Goal: Entertainment & Leisure: Consume media (video, audio)

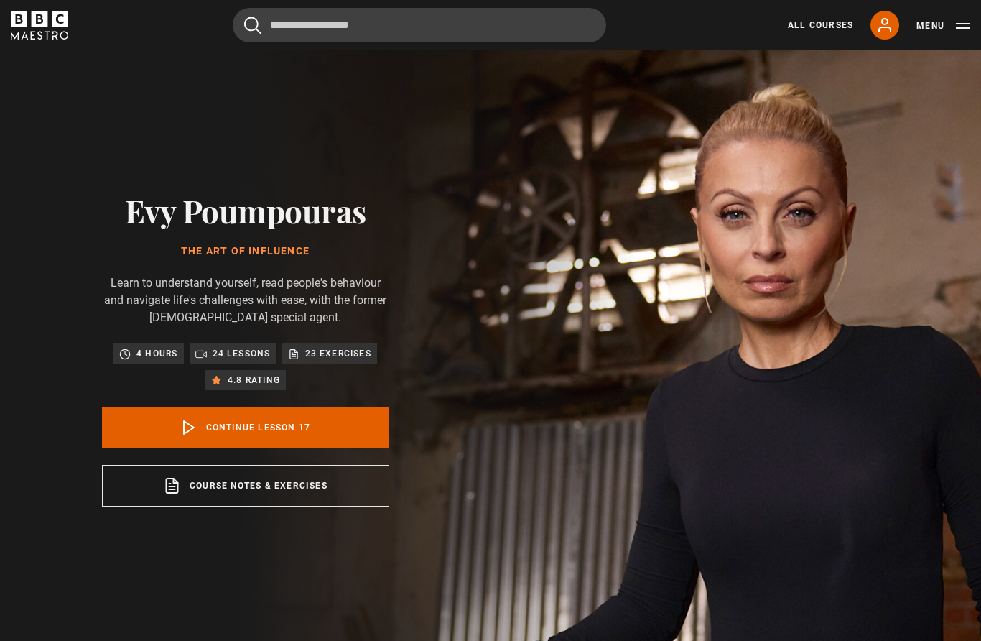
click at [328, 447] on link "Continue lesson 17" at bounding box center [245, 427] width 287 height 40
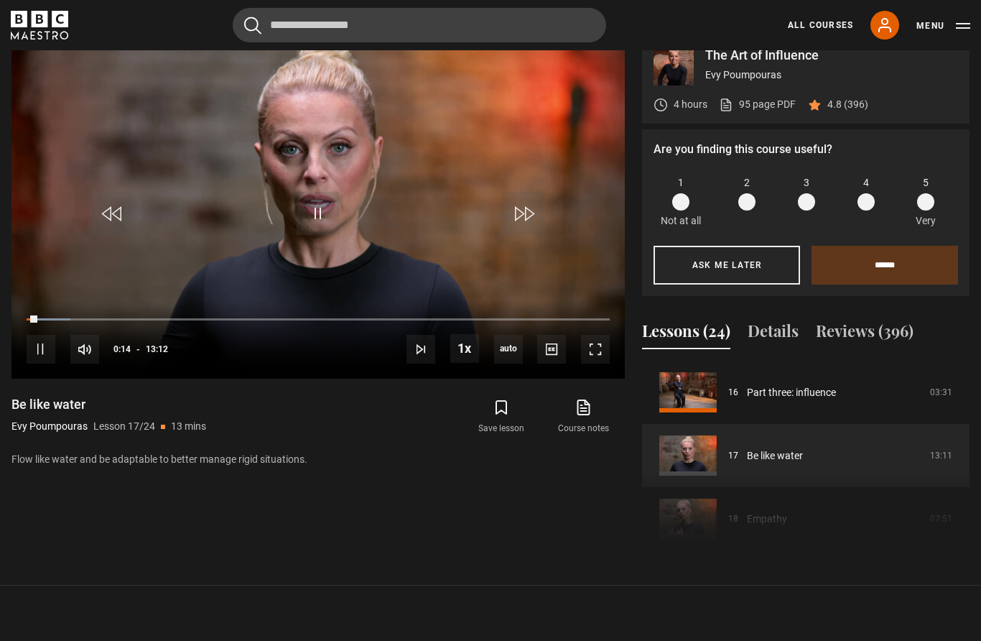
scroll to position [705, 0]
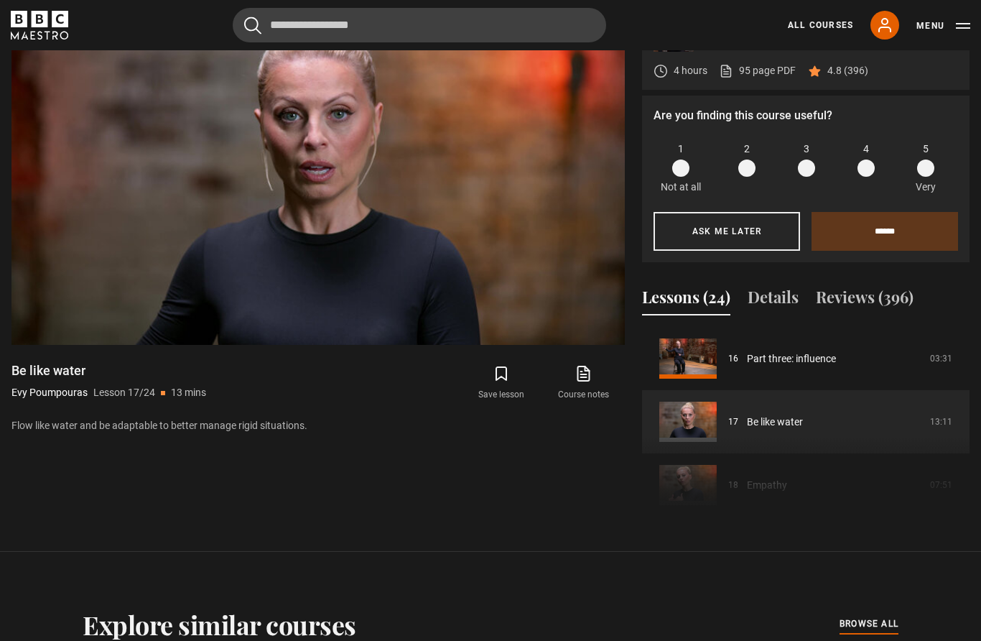
click at [518, 206] on video-js "Video Player is loading. Play Lesson Be like water 10s Skip Back 10 seconds Pau…" at bounding box center [317, 172] width 613 height 345
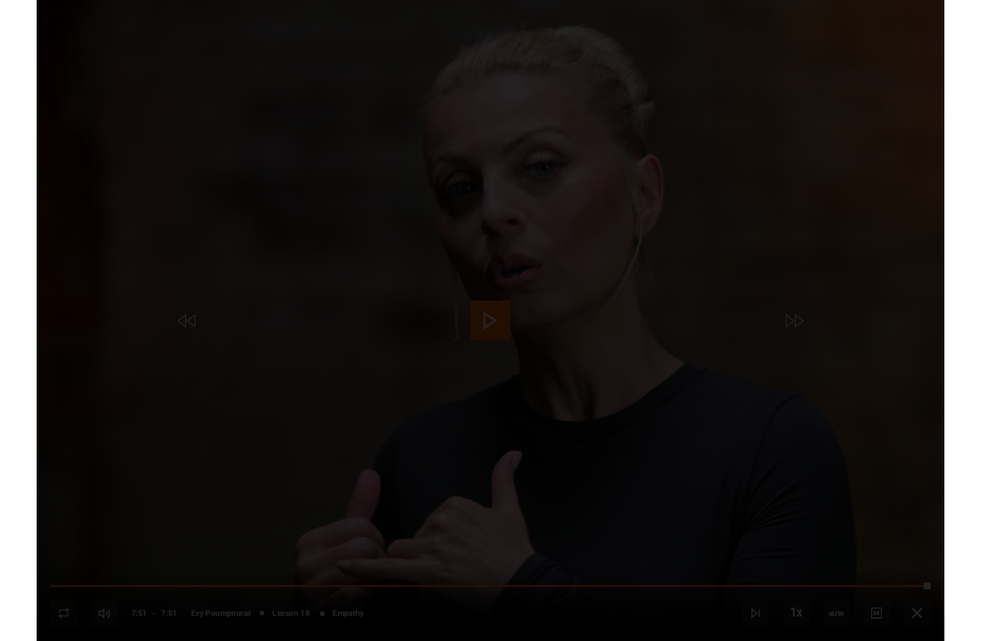
scroll to position [751, 0]
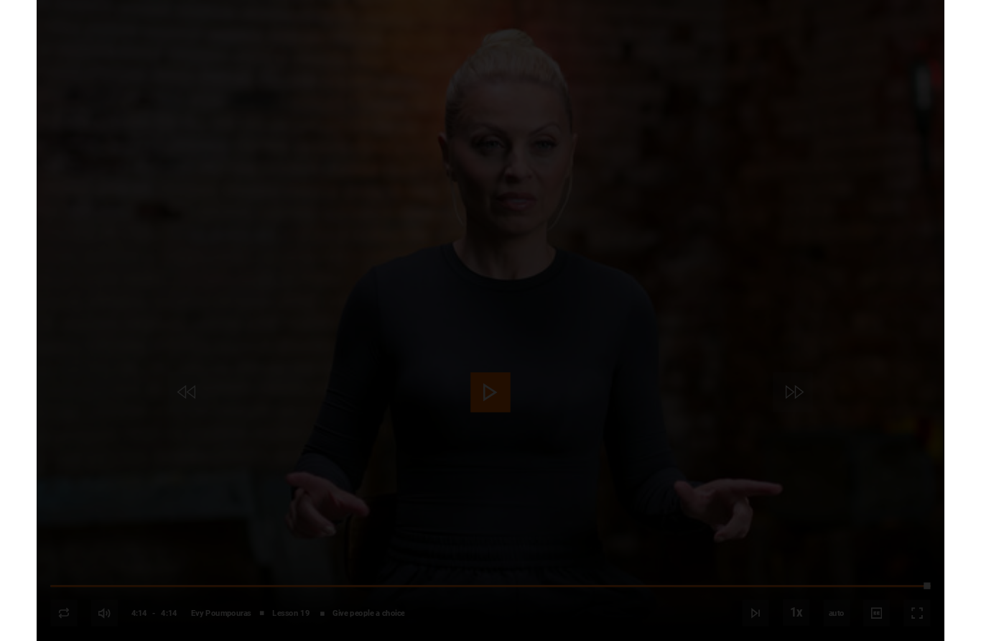
scroll to position [751, 0]
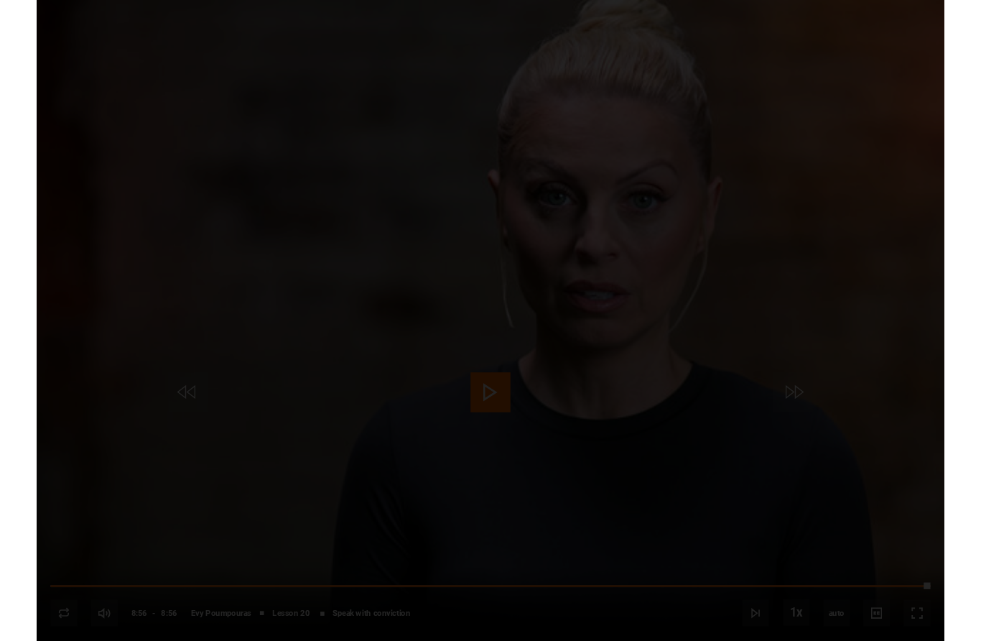
scroll to position [751, 0]
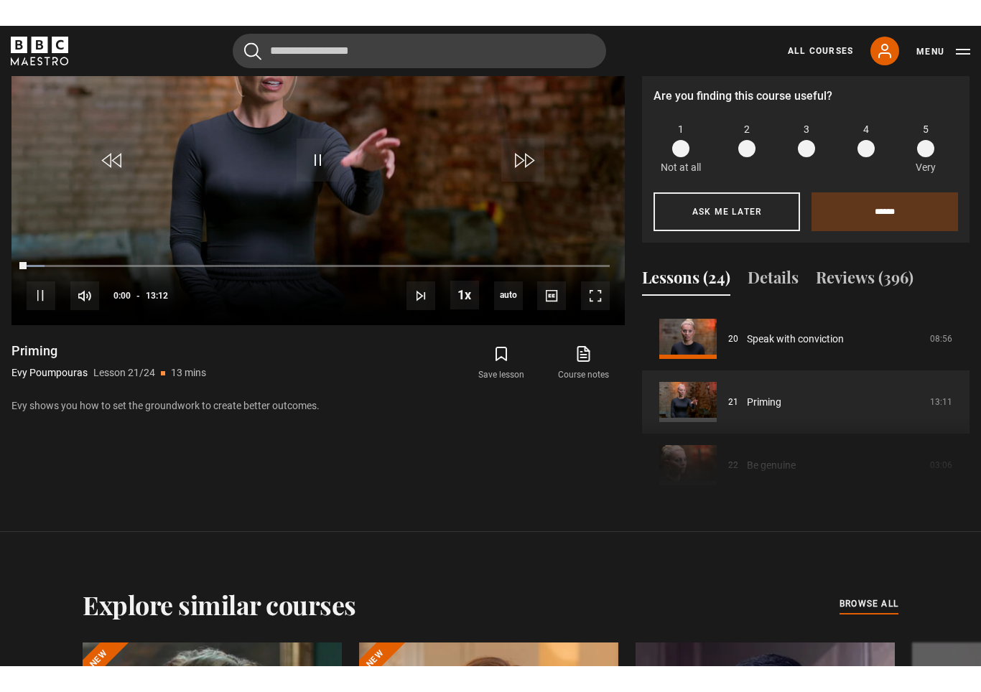
scroll to position [23, 0]
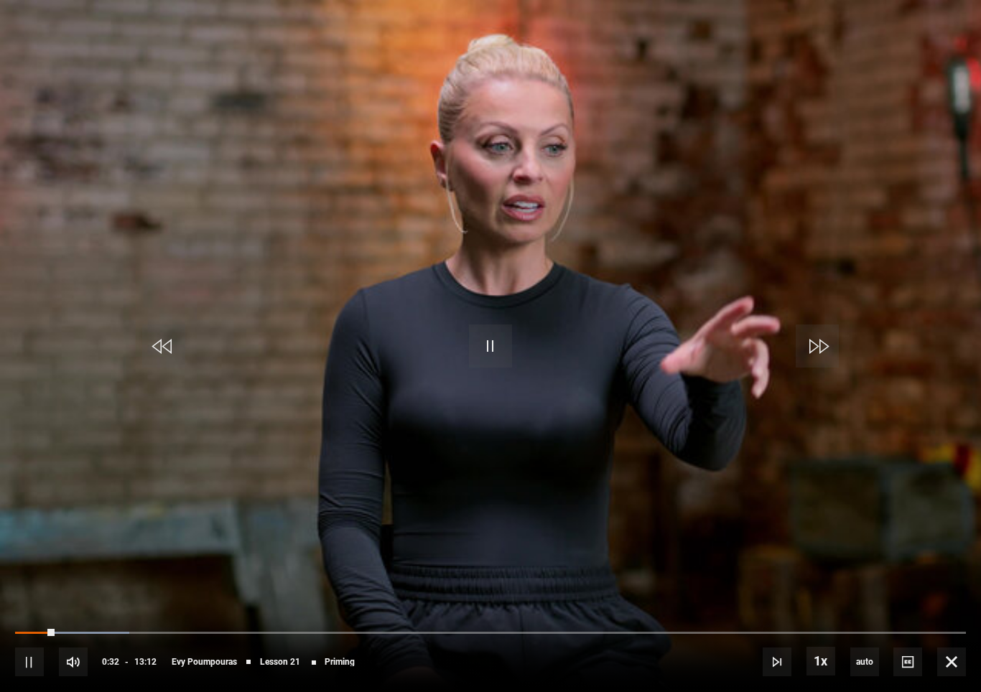
click at [71, 407] on video-js "Video Player is loading. Play Lesson Priming 10s Skip Back 10 seconds Pause 10s…" at bounding box center [490, 346] width 981 height 692
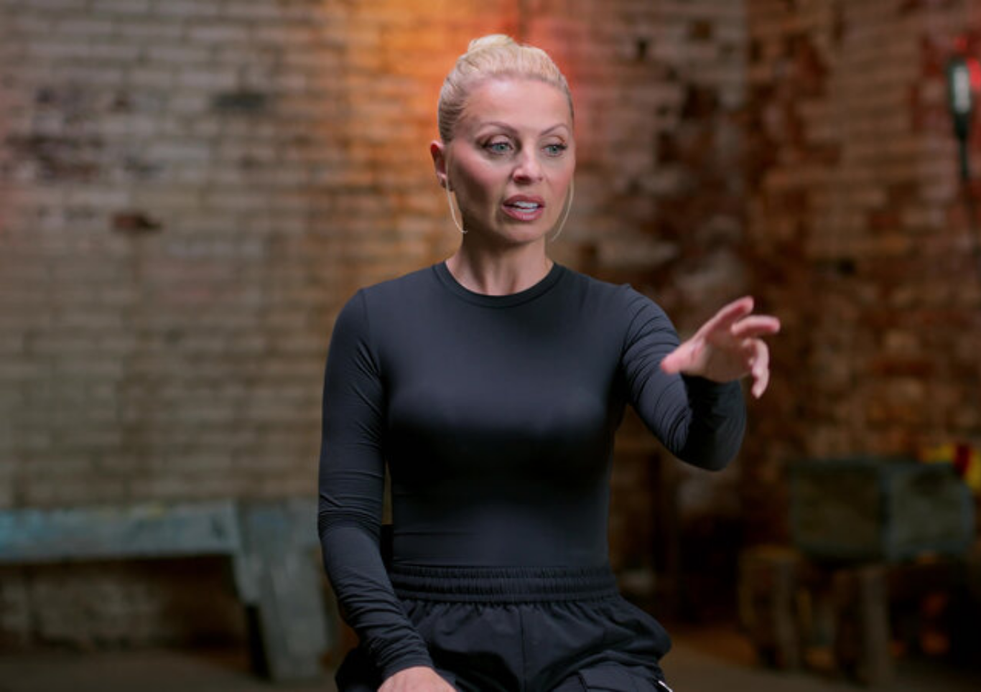
click at [455, 409] on video-js "Video Player is loading. Play Lesson Priming 10s Skip Back 10 seconds Pause 10s…" at bounding box center [490, 346] width 981 height 692
click at [403, 293] on video-js "Video Player is loading. Play Lesson Priming 10s Skip Back 10 seconds Pause 10s…" at bounding box center [490, 346] width 981 height 692
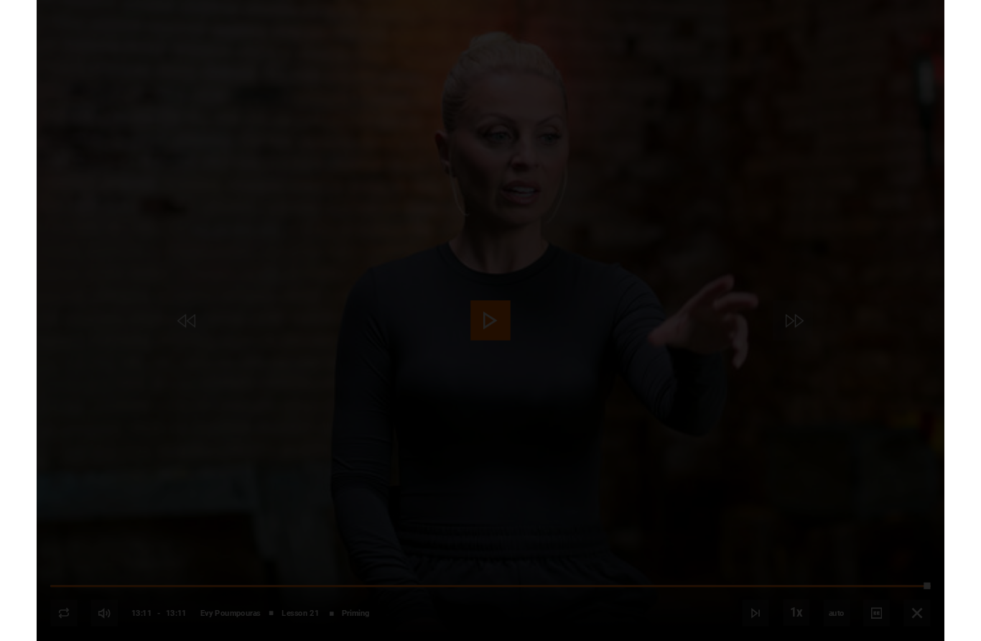
scroll to position [751, 0]
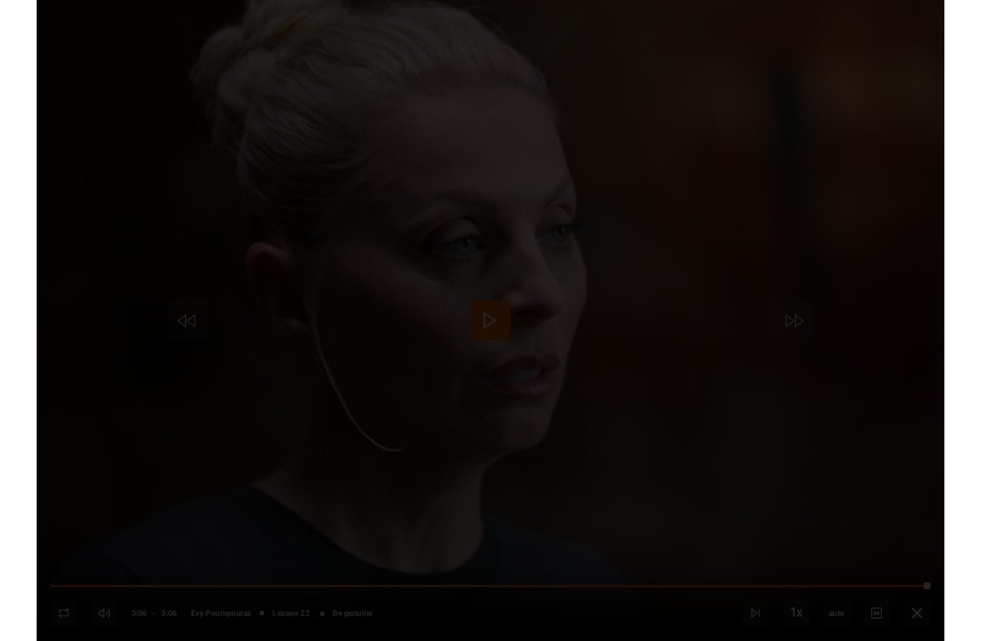
scroll to position [751, 0]
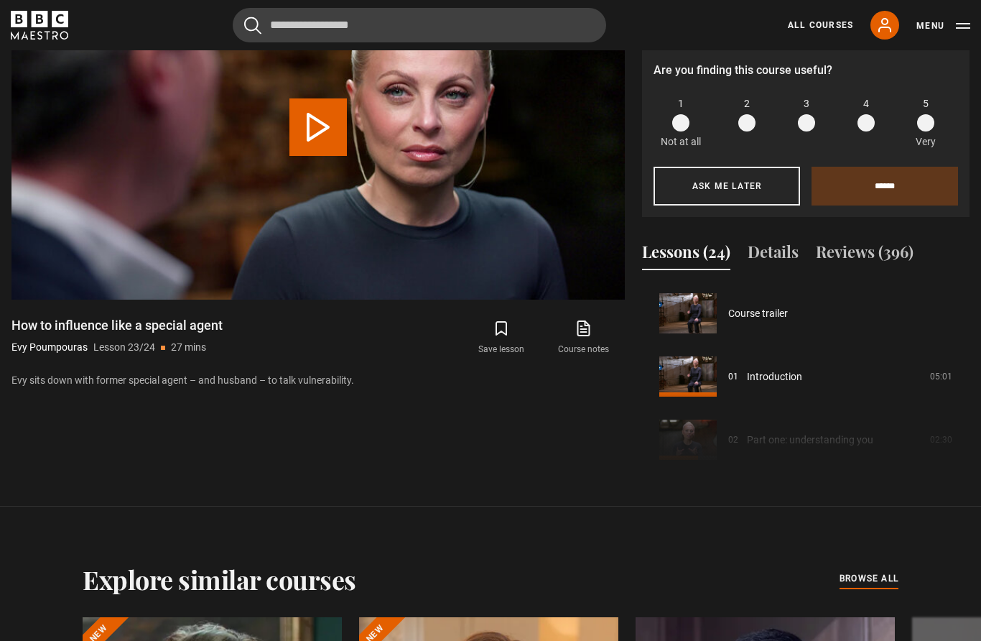
scroll to position [1385, 0]
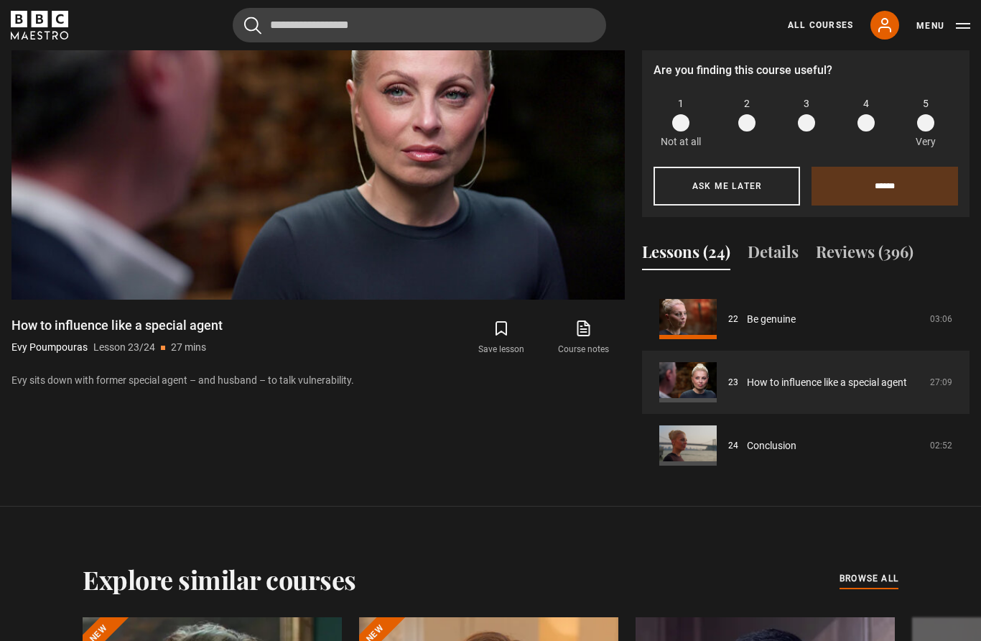
click at [463, 208] on video-js "Video Player is loading. Play Lesson How to influence like a special agent 10s …" at bounding box center [317, 127] width 613 height 345
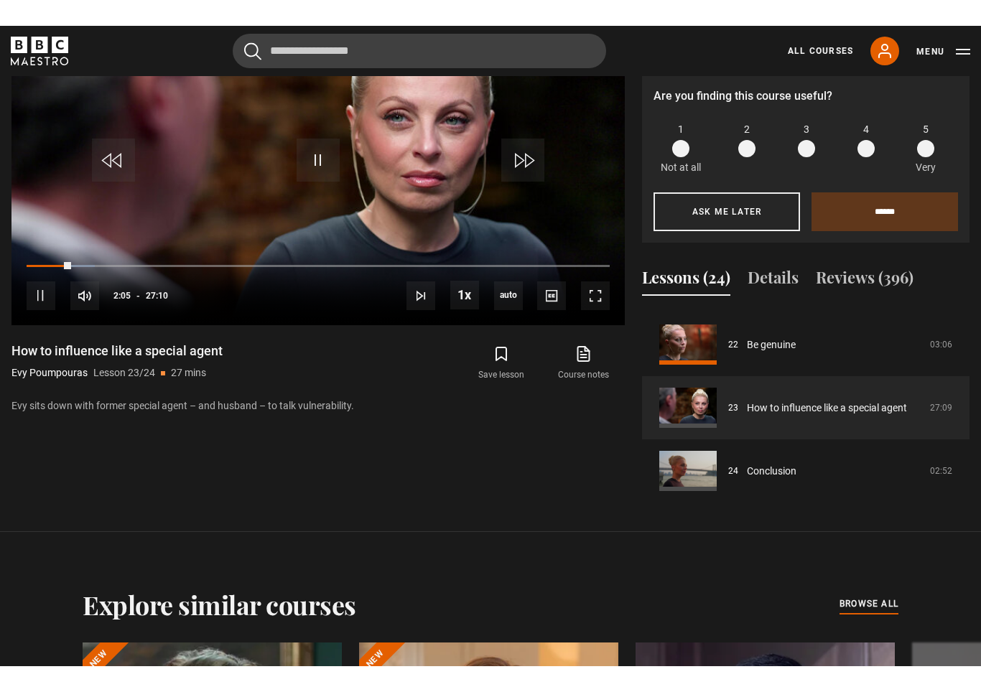
scroll to position [23, 0]
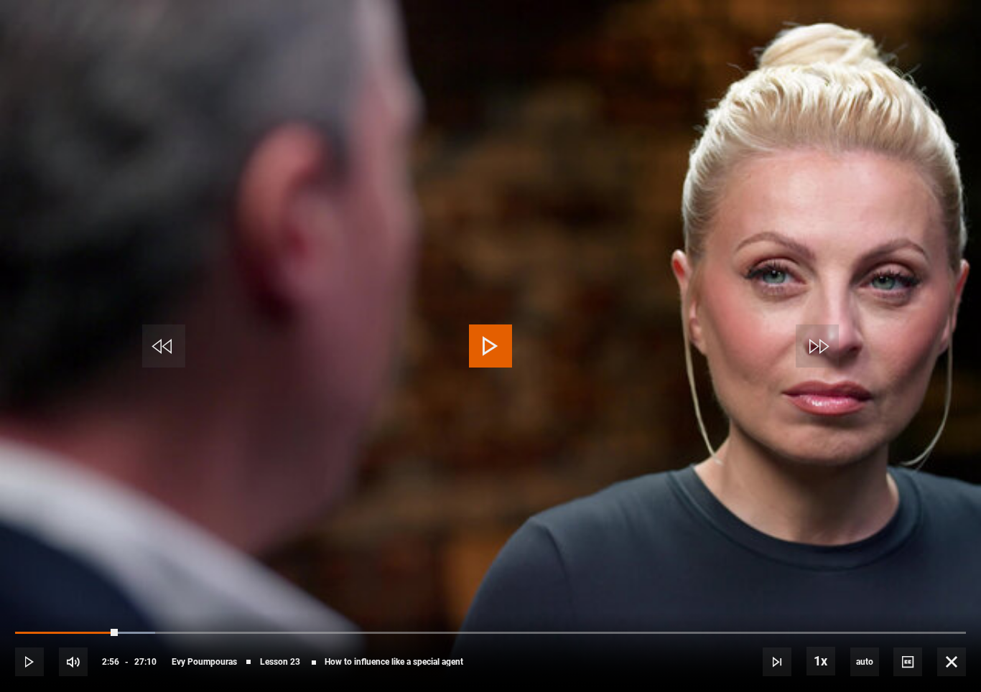
click at [497, 318] on video-js "Video Player is loading. Play Lesson How to influence like a special agent 10s …" at bounding box center [490, 346] width 981 height 692
click at [495, 346] on span "Video Player" at bounding box center [490, 346] width 43 height 43
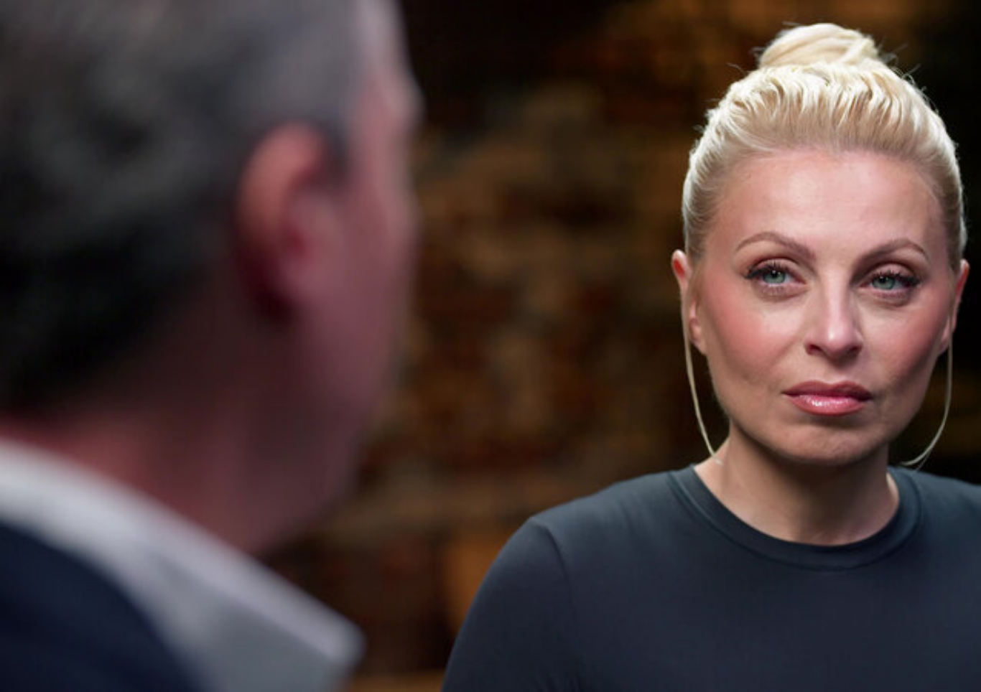
click at [511, 333] on span "Video Player" at bounding box center [490, 346] width 43 height 43
click at [778, 227] on video-js "Video Player is loading. Play Lesson How to influence like a special agent 10s …" at bounding box center [490, 346] width 981 height 692
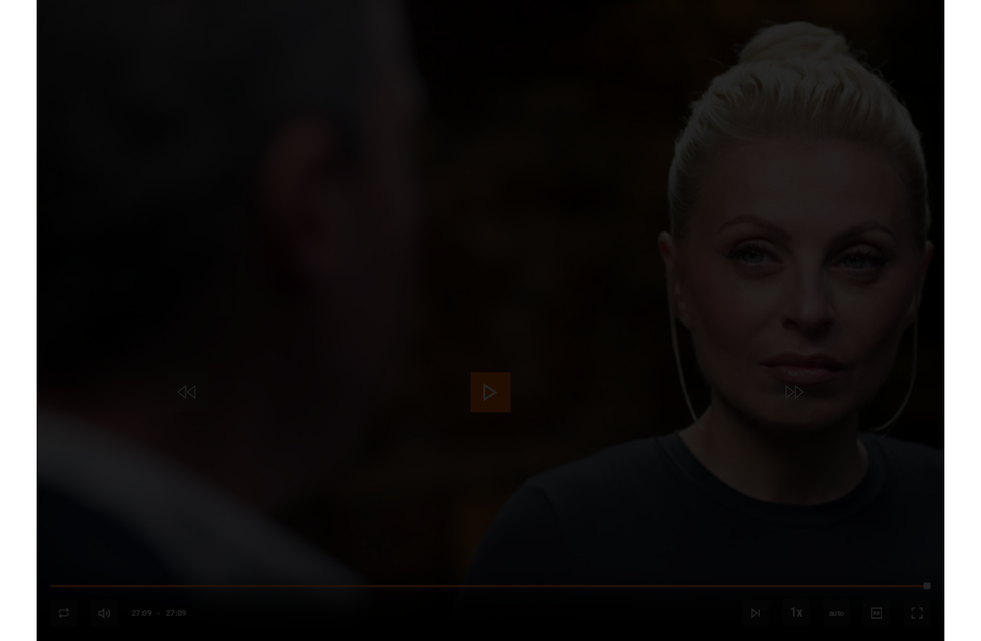
scroll to position [751, 0]
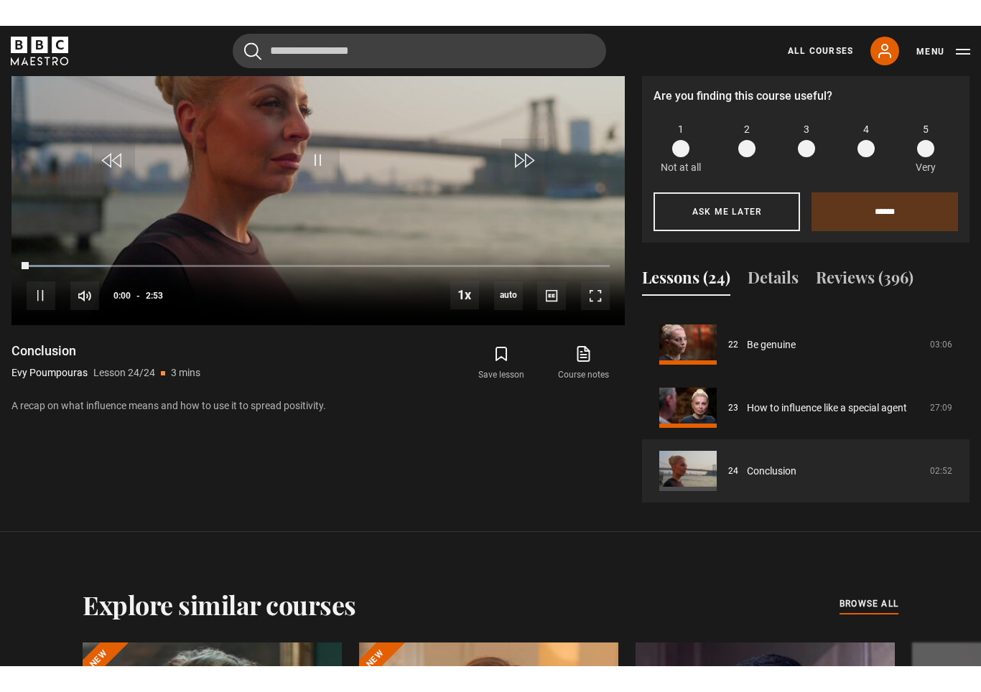
scroll to position [23, 0]
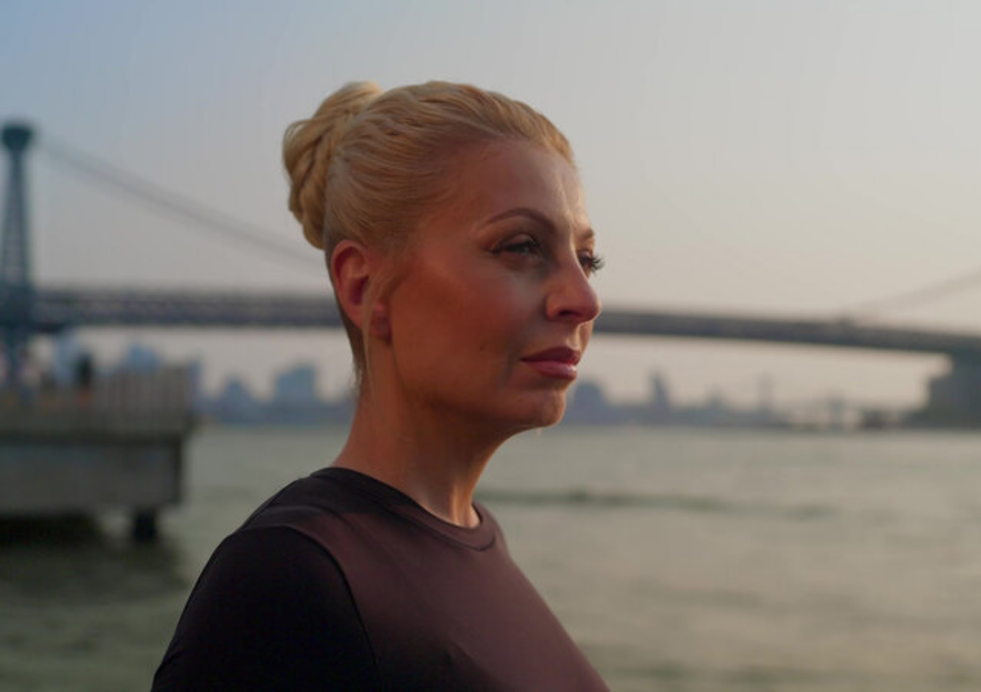
click at [687, 124] on video-js "Video Player is loading. Play Lesson Conclusion 10s Skip Back 10 seconds Pause …" at bounding box center [490, 346] width 981 height 692
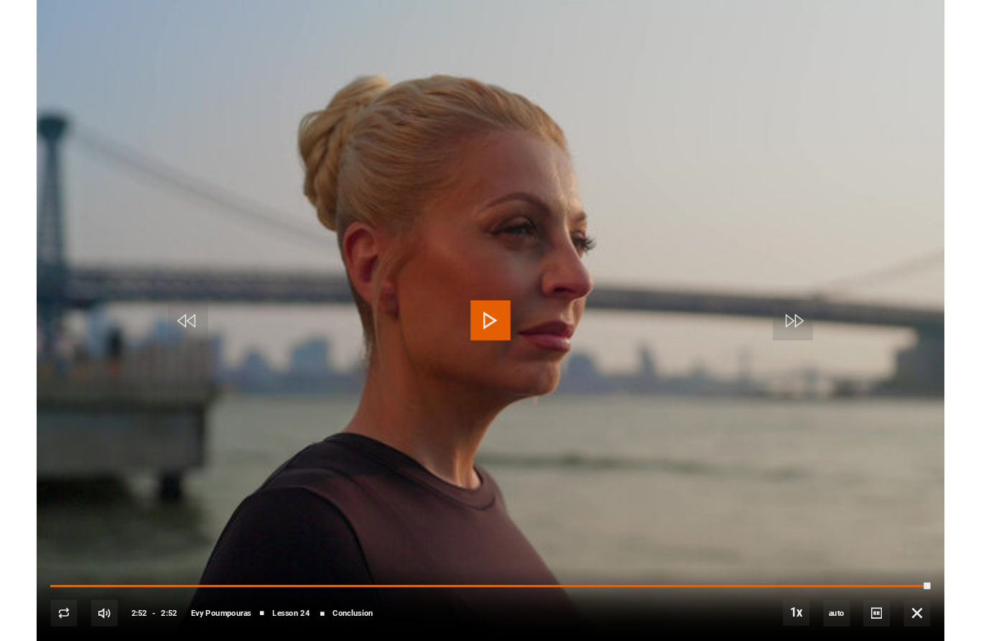
scroll to position [751, 0]
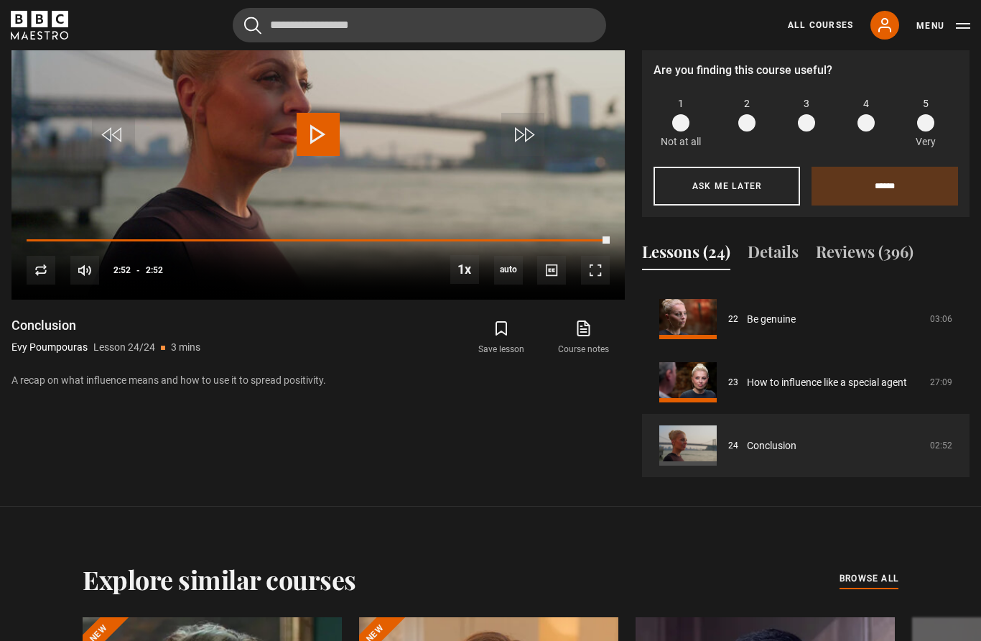
click at [831, 33] on p "4.8 (396)" at bounding box center [847, 25] width 41 height 15
click at [853, 33] on p "4.8 (396)" at bounding box center [847, 25] width 41 height 15
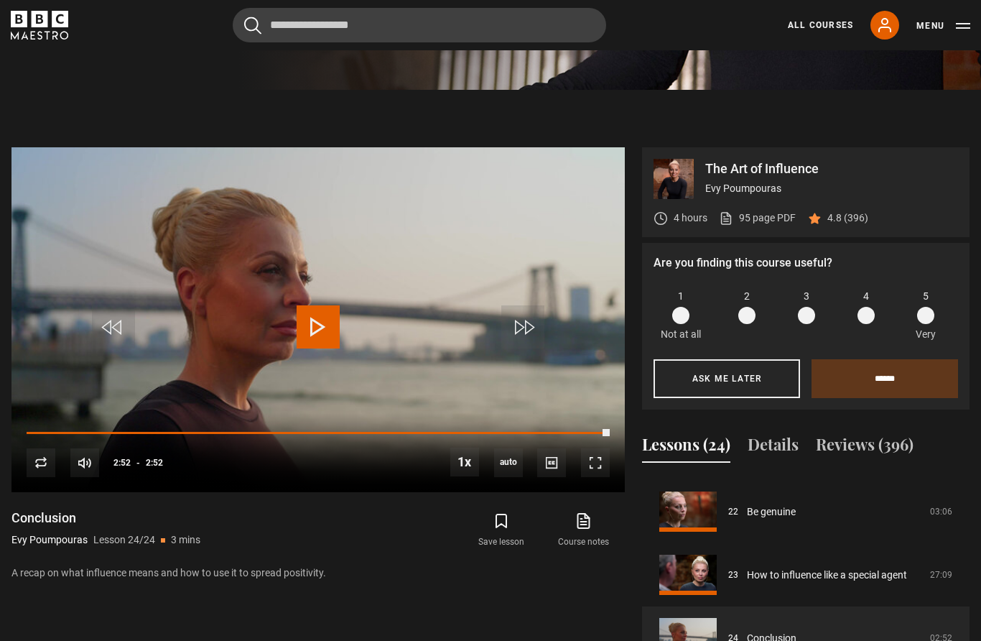
scroll to position [557, 0]
click at [874, 463] on button "Reviews (396)" at bounding box center [865, 448] width 98 height 30
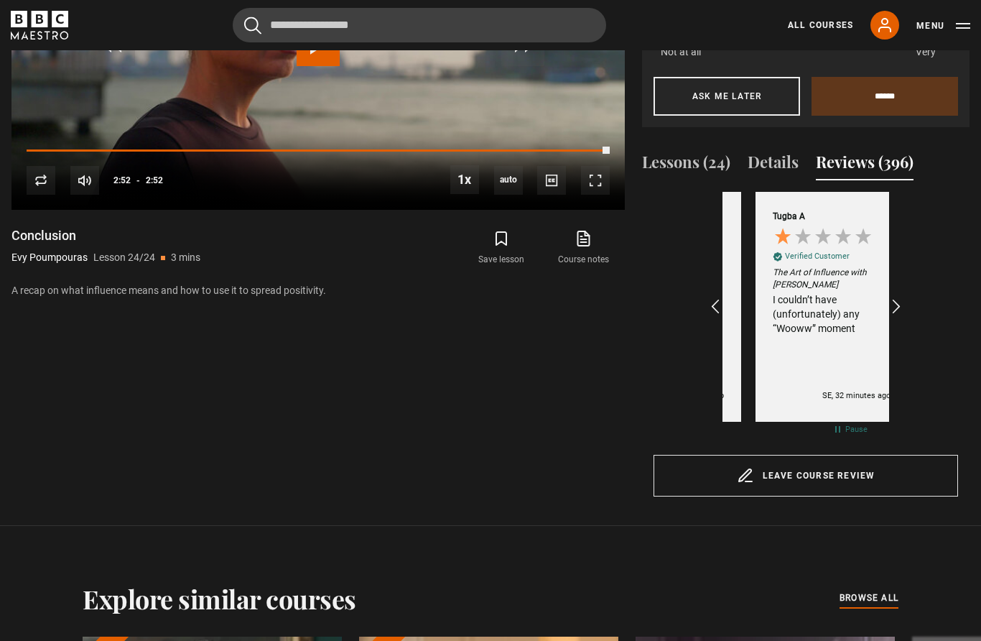
scroll to position [0, 167]
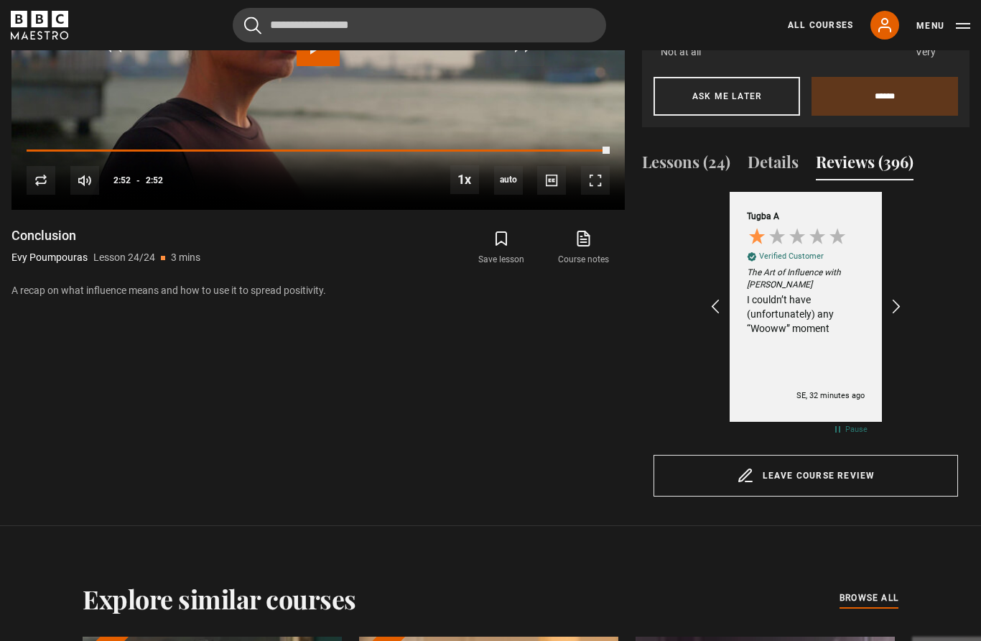
click at [902, 315] on icon "REVIEWS.io Carousel Scroll Right" at bounding box center [896, 306] width 17 height 17
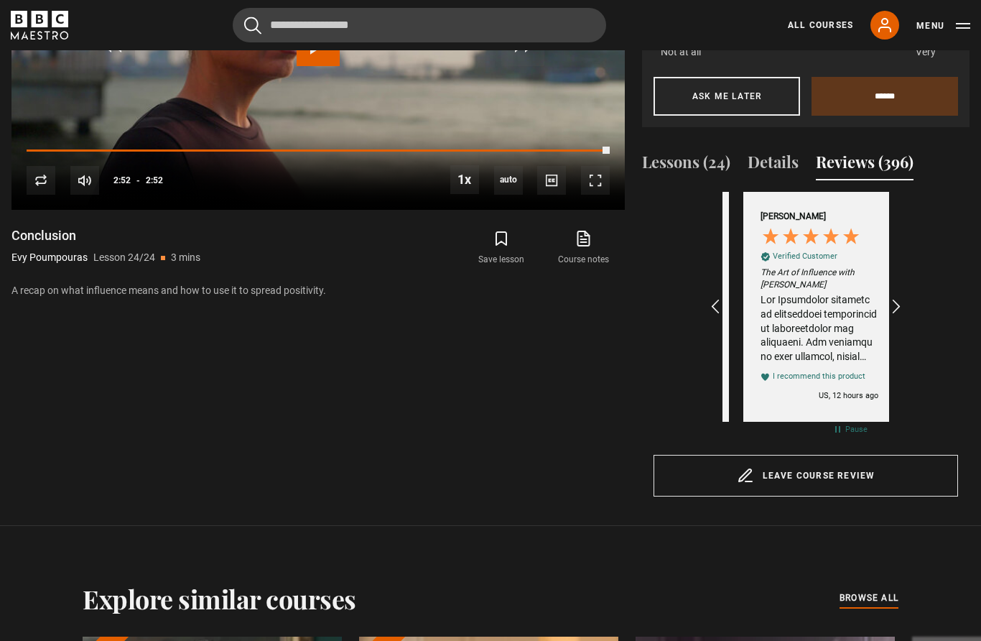
scroll to position [0, 333]
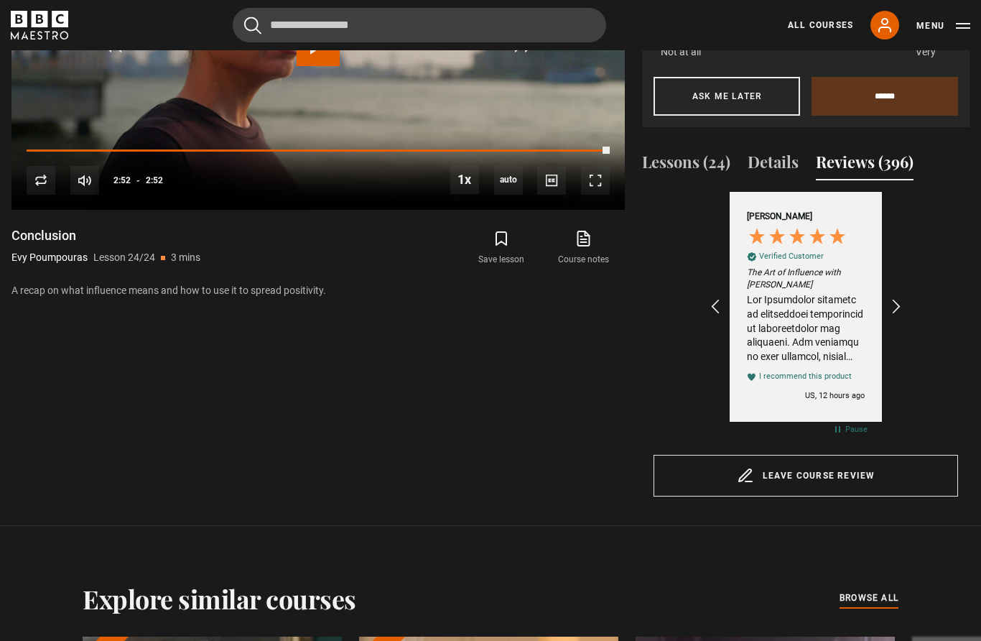
click at [904, 315] on icon "REVIEWS.io Carousel Scroll Right" at bounding box center [896, 306] width 17 height 17
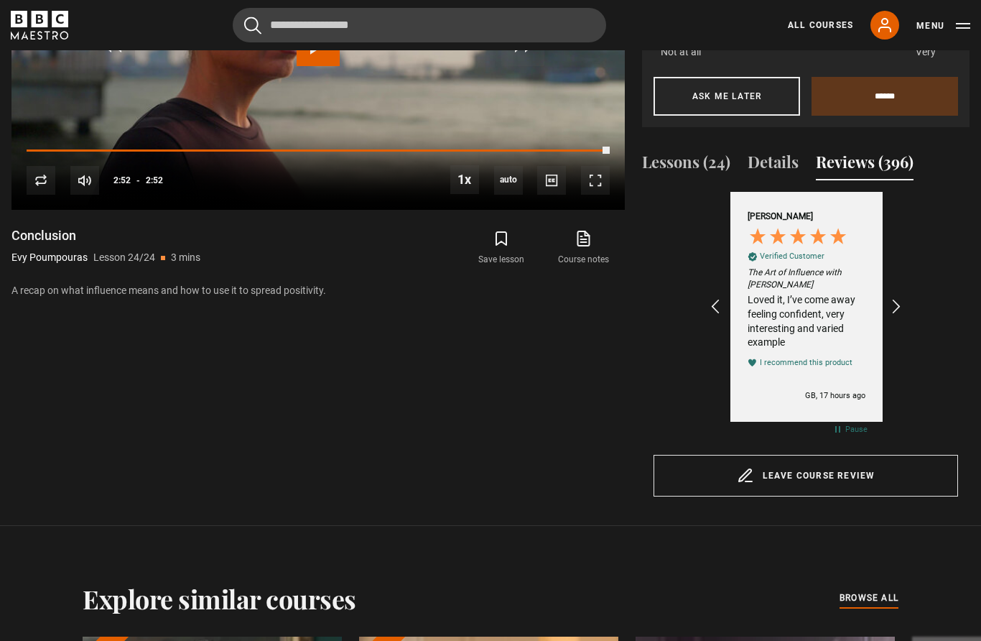
scroll to position [0, 500]
click at [905, 315] on icon "REVIEWS.io Carousel Scroll Right" at bounding box center [896, 306] width 17 height 17
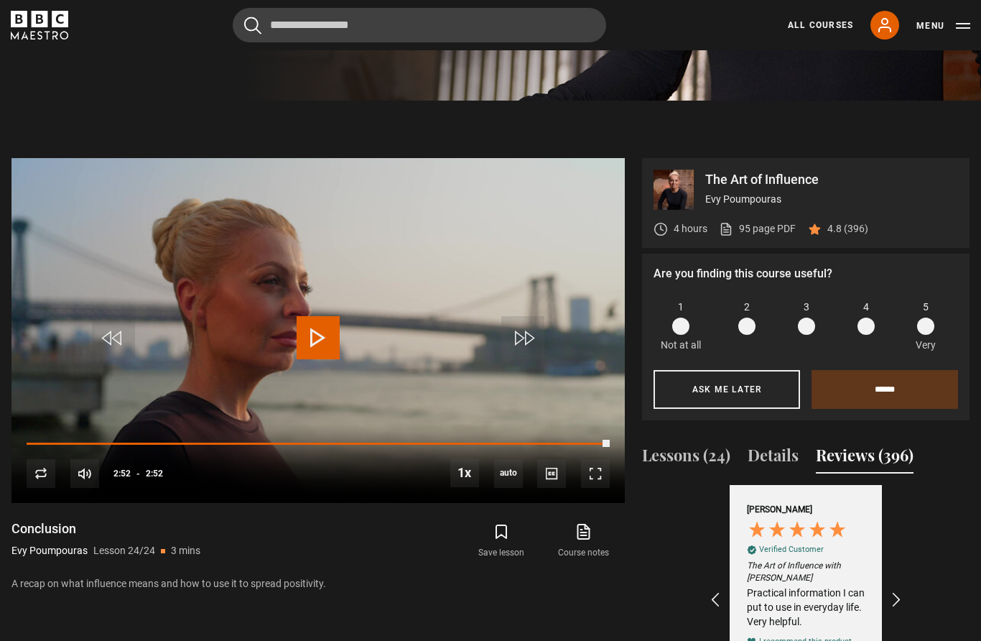
scroll to position [572, 0]
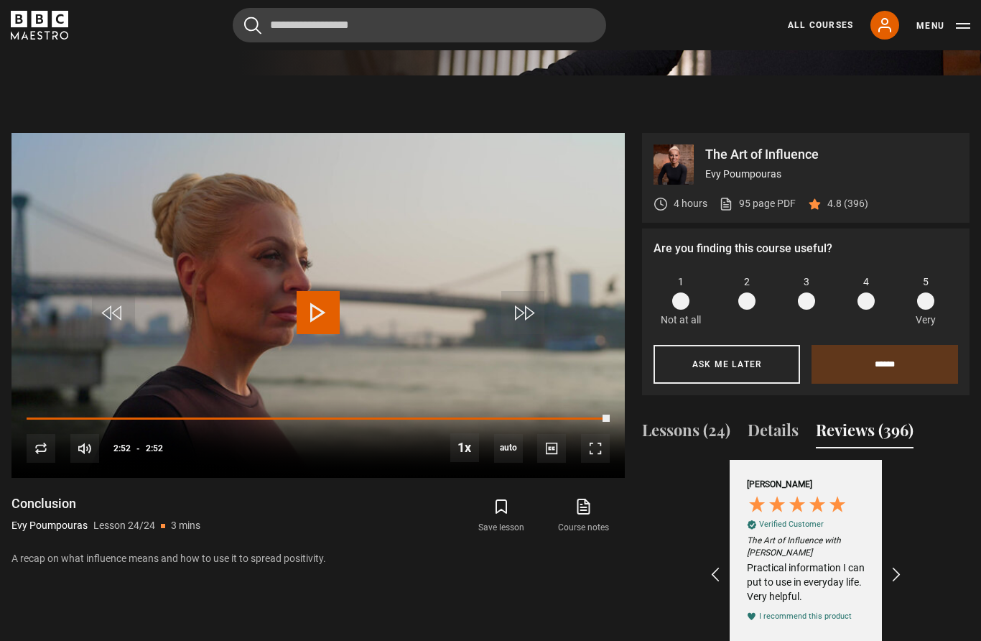
click at [927, 289] on span "5" at bounding box center [926, 281] width 6 height 15
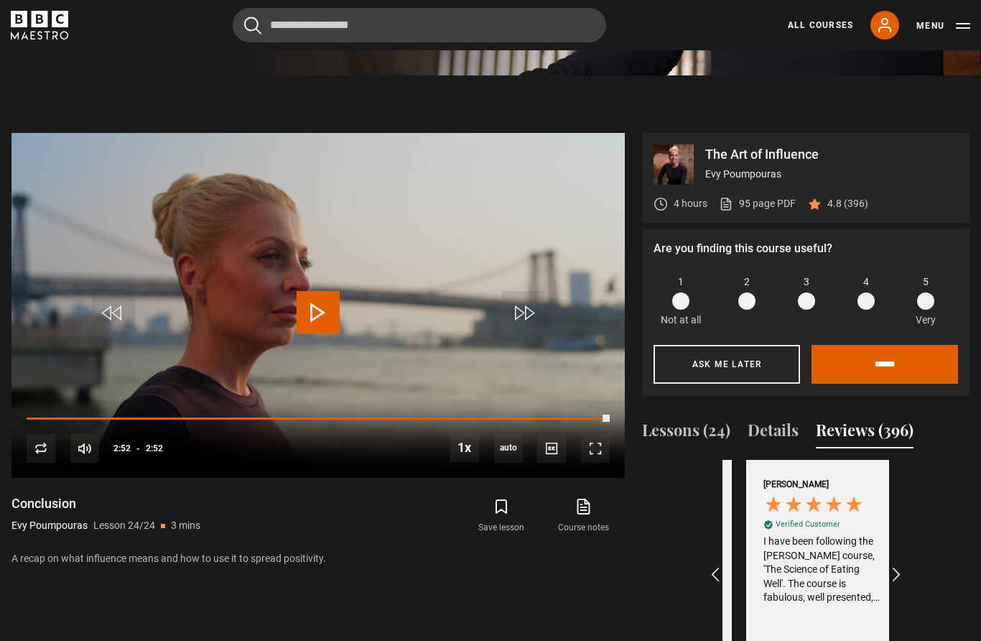
scroll to position [0, 1000]
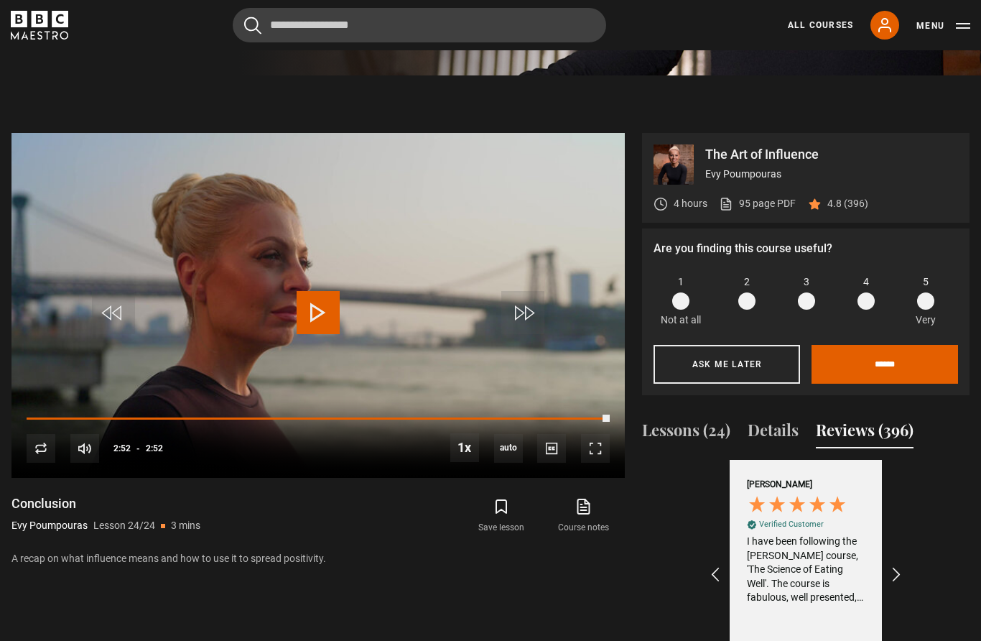
click at [921, 384] on input "******" at bounding box center [885, 364] width 147 height 39
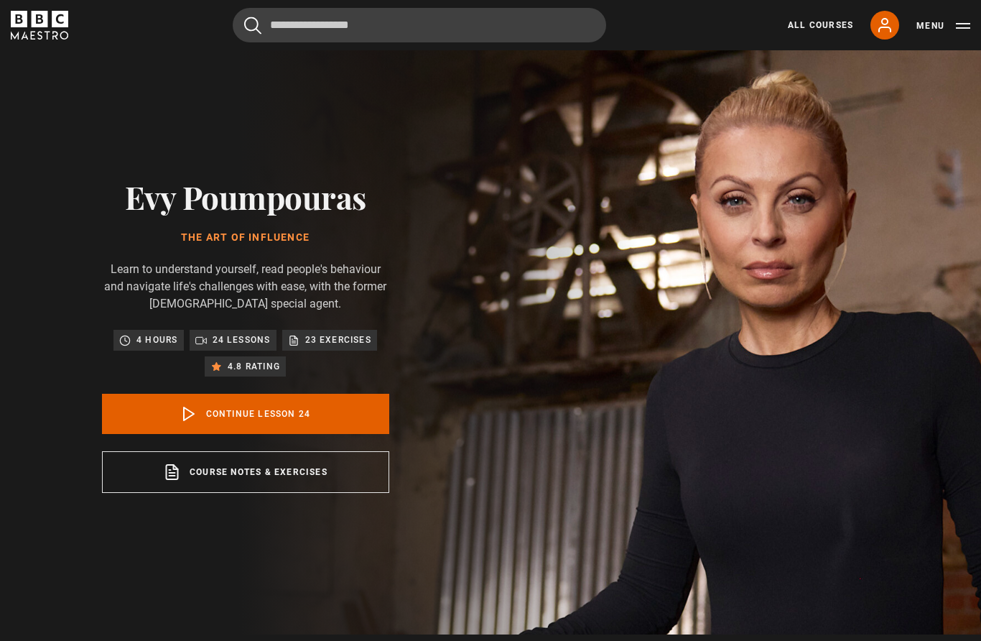
scroll to position [0, 0]
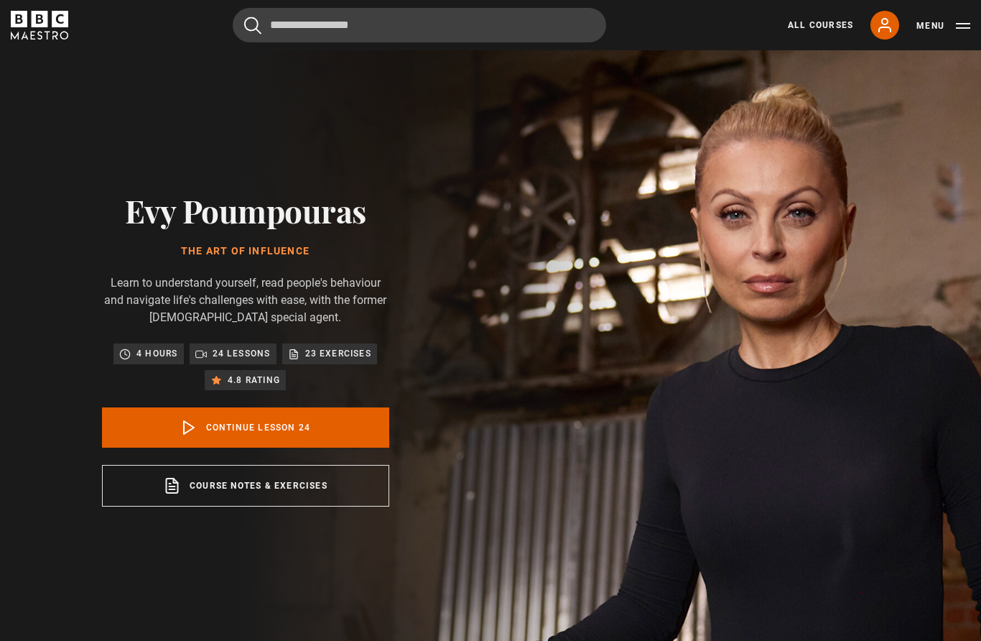
click at [832, 24] on link "All Courses" at bounding box center [820, 25] width 65 height 13
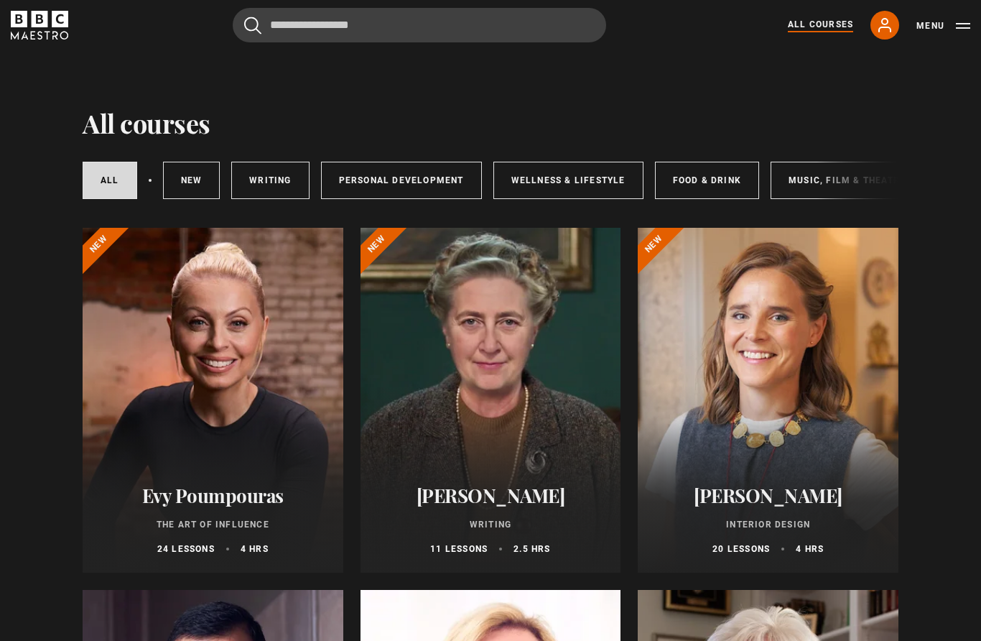
click at [439, 172] on link "Personal Development" at bounding box center [401, 180] width 161 height 37
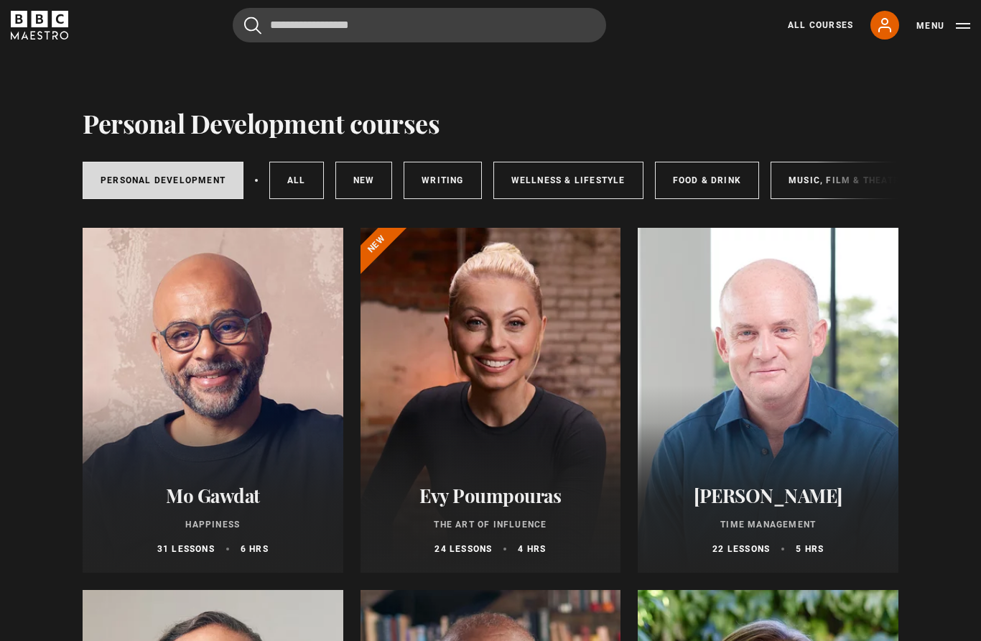
click at [570, 177] on link "Wellness & Lifestyle" at bounding box center [568, 180] width 150 height 37
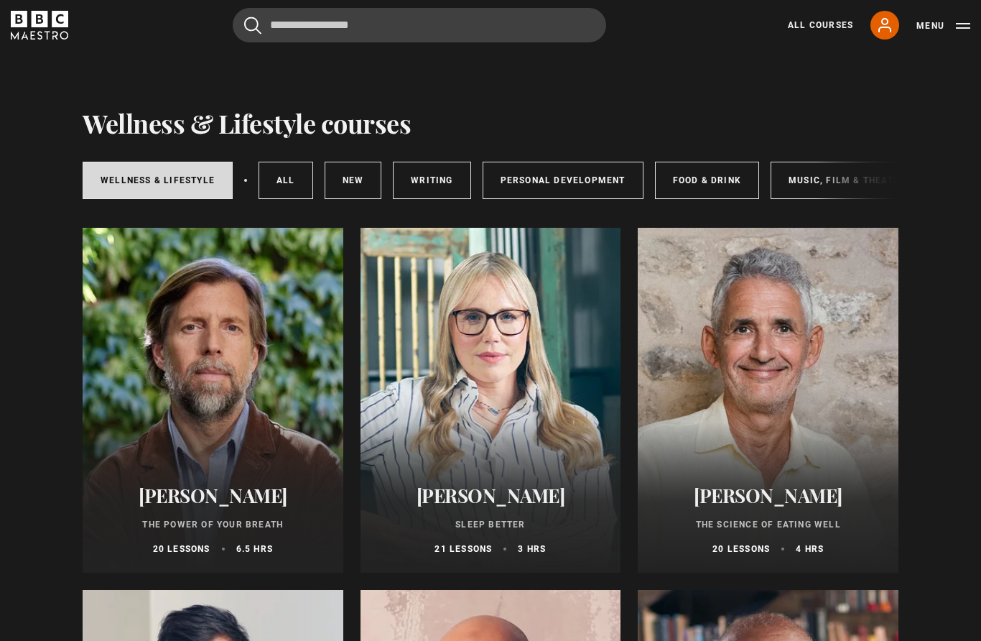
click at [611, 179] on link "Personal Development" at bounding box center [563, 180] width 161 height 37
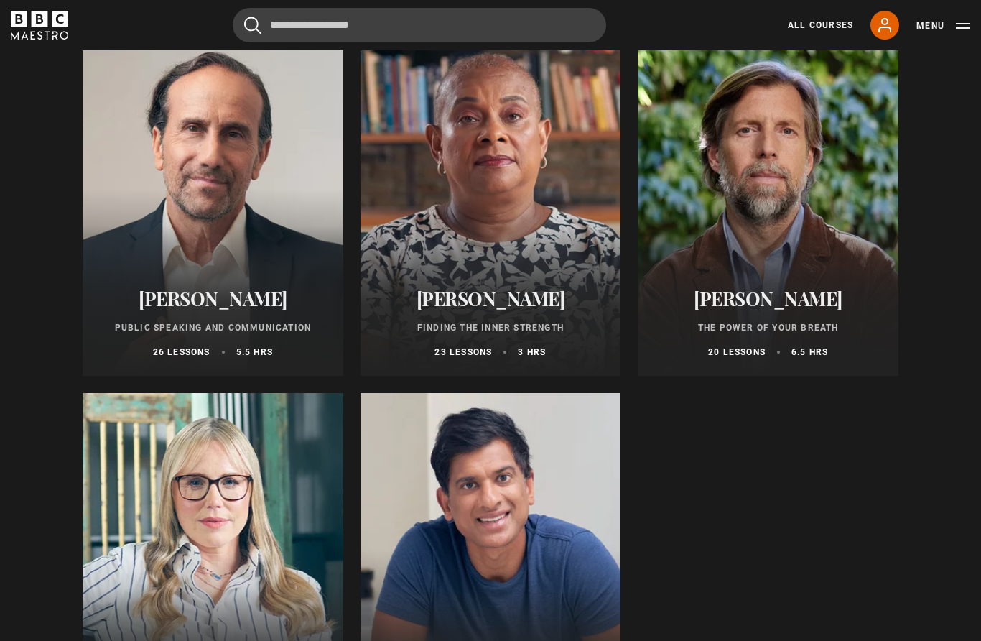
scroll to position [557, 0]
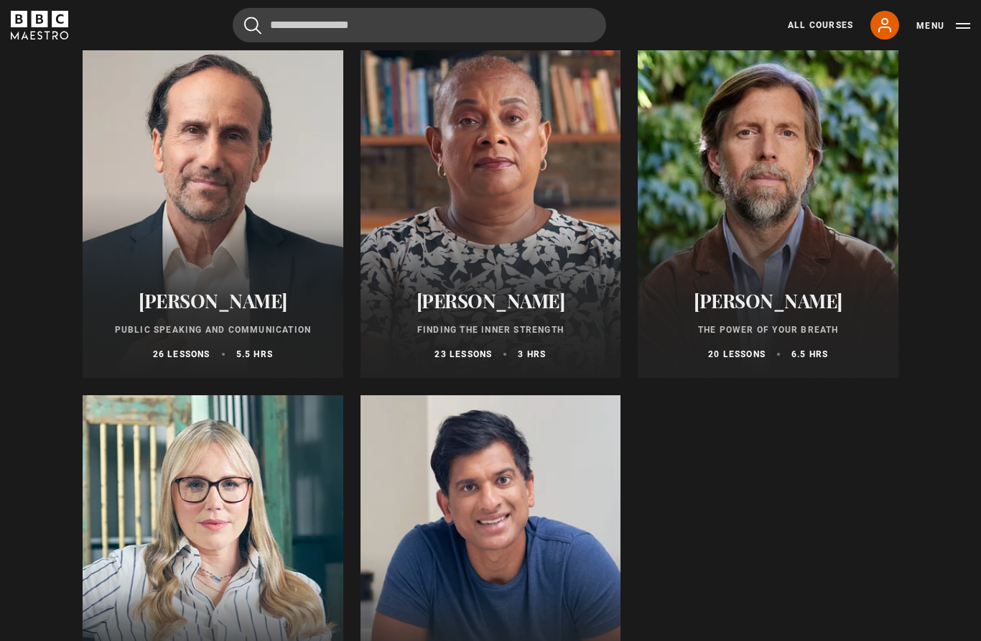
click at [787, 301] on h2 "[PERSON_NAME]" at bounding box center [768, 300] width 226 height 22
click at [767, 148] on div at bounding box center [768, 205] width 261 height 345
click at [762, 302] on h2 "[PERSON_NAME]" at bounding box center [768, 300] width 226 height 22
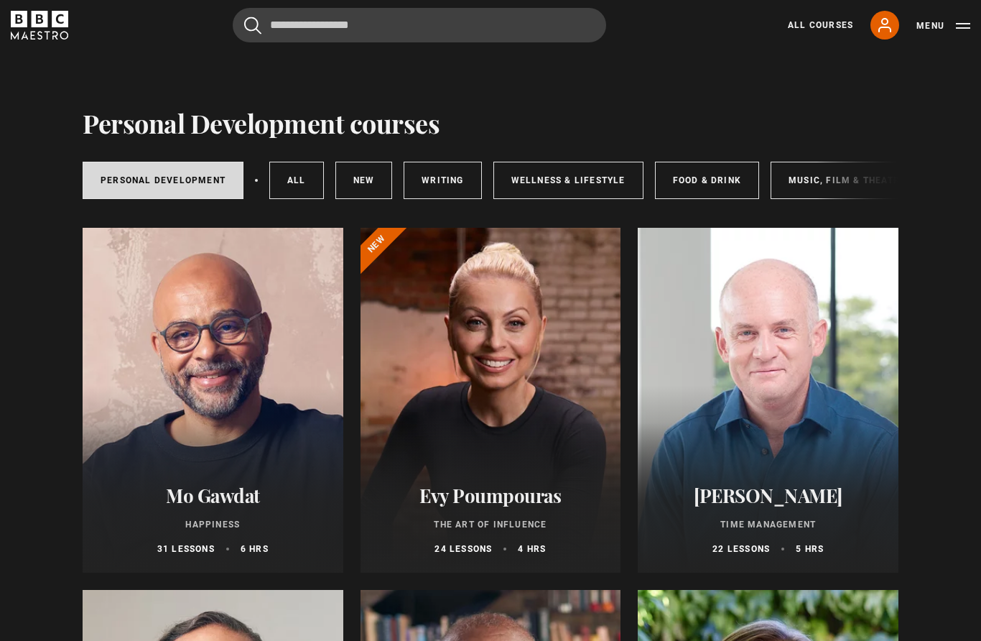
click at [47, 15] on icon "BBC Maestro" at bounding box center [40, 19] width 17 height 17
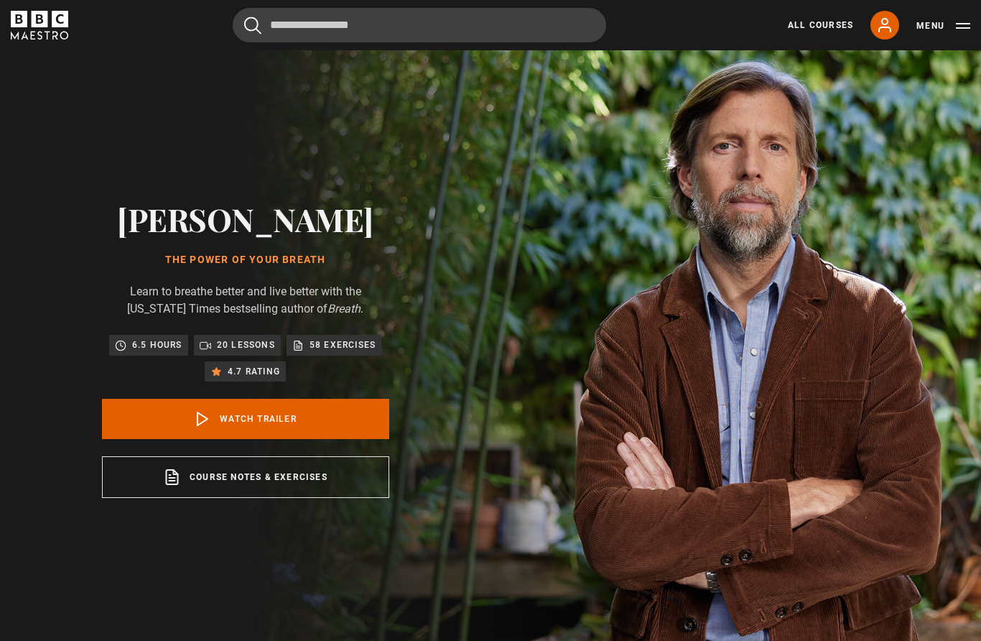
click at [358, 439] on link "Watch Trailer" at bounding box center [245, 419] width 287 height 40
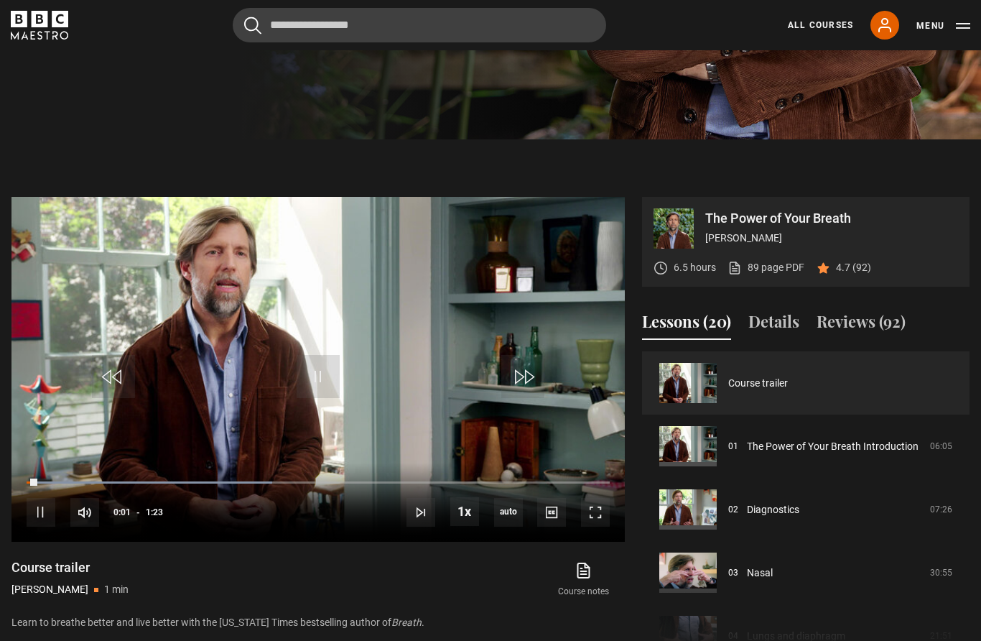
scroll to position [515, 0]
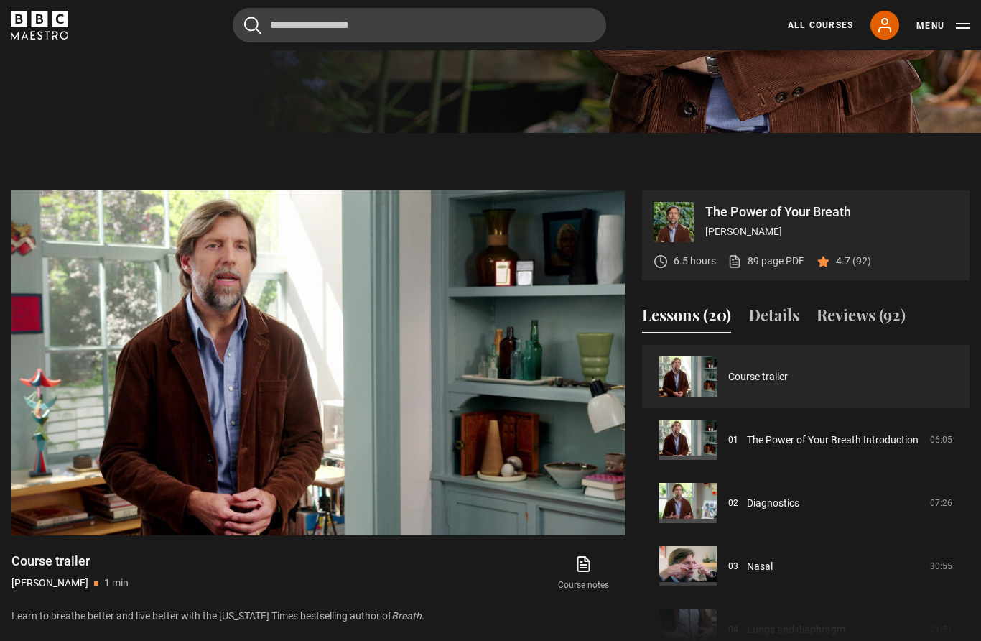
click at [901, 333] on button "Reviews (92)" at bounding box center [861, 318] width 89 height 30
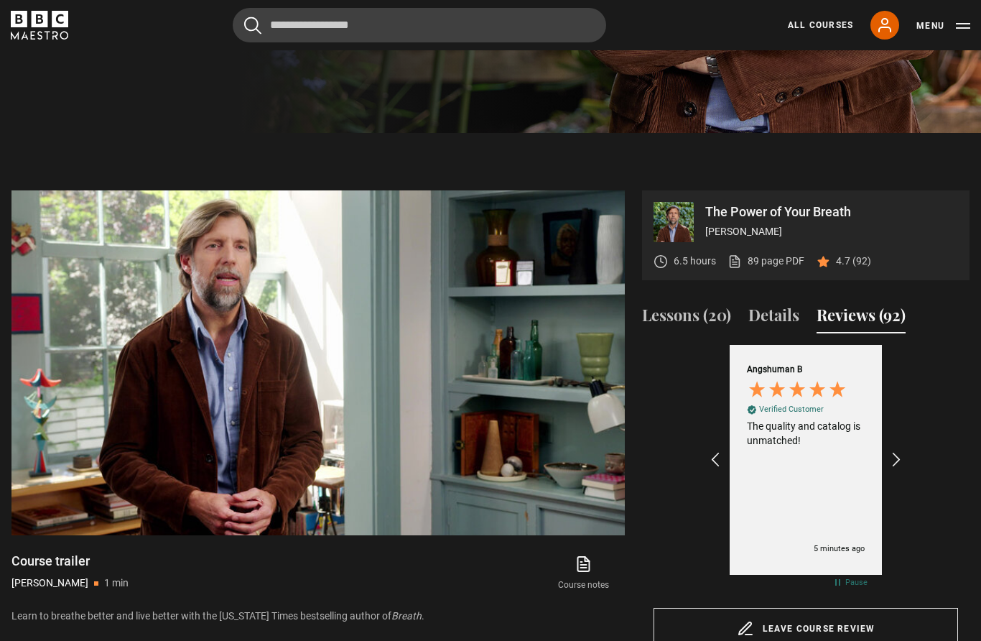
click at [895, 468] on icon "REVIEWS.io Carousel Scroll Right" at bounding box center [896, 459] width 17 height 17
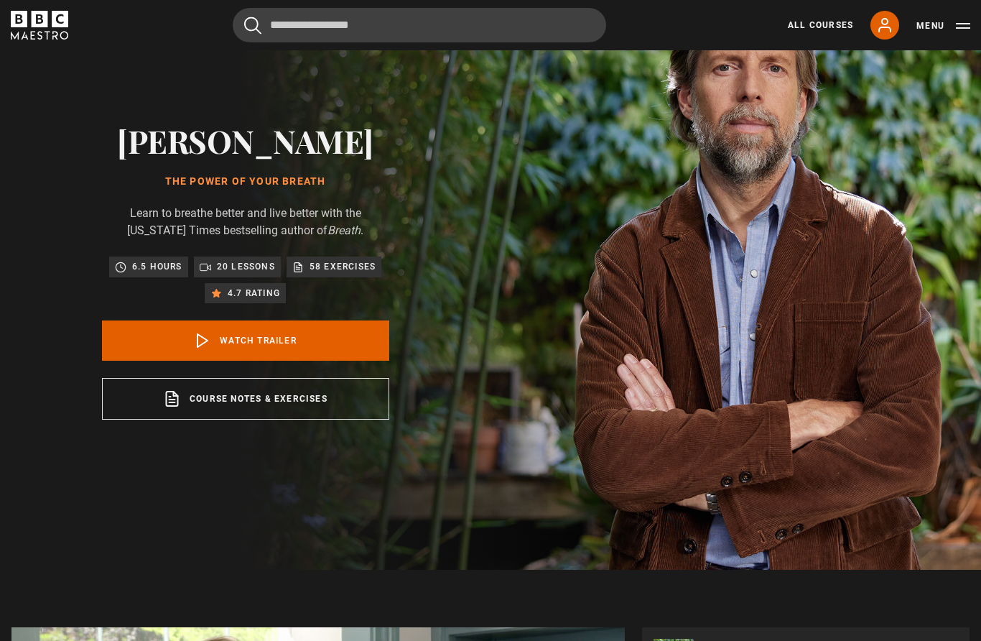
scroll to position [78, 0]
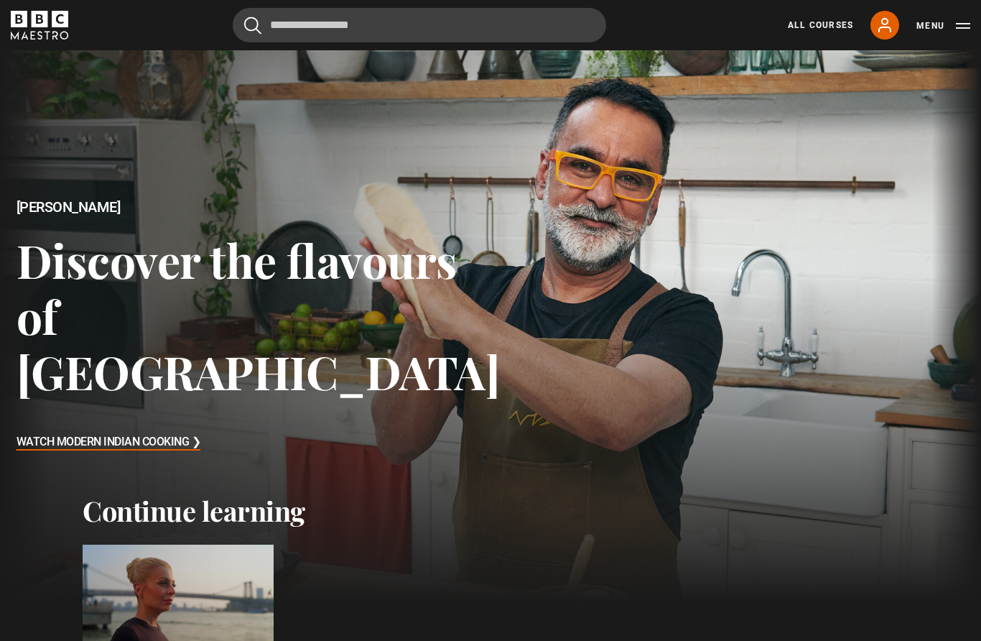
click at [60, 34] on icon "BBC Maestro" at bounding box center [64, 35] width 9 height 9
click at [819, 28] on link "All Courses" at bounding box center [820, 25] width 65 height 13
click at [956, 32] on button "Menu" at bounding box center [943, 26] width 54 height 14
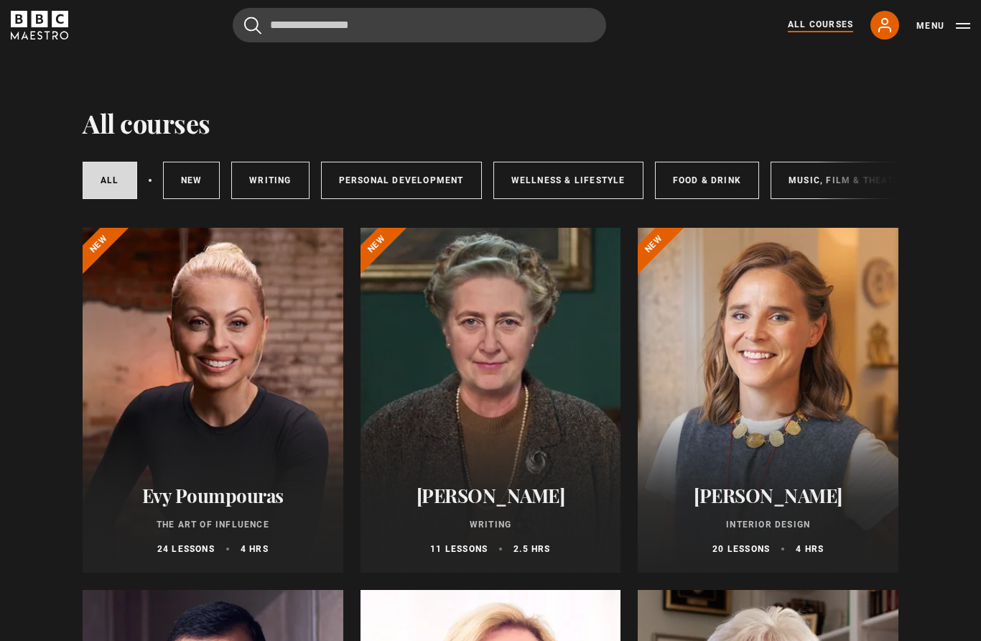
click at [185, 176] on link "New courses" at bounding box center [191, 180] width 57 height 37
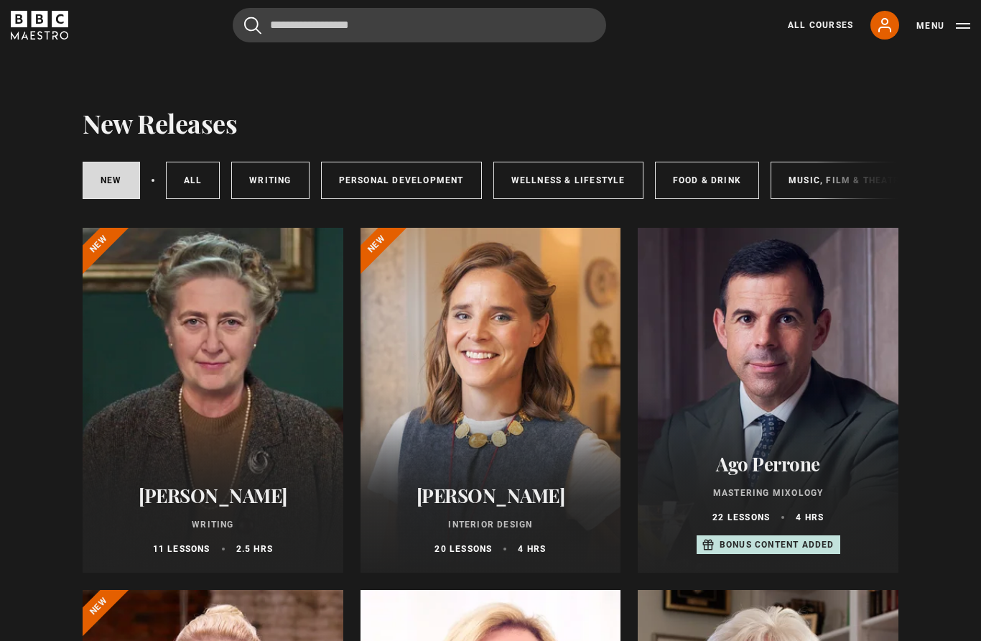
click at [594, 175] on link "Wellness & Lifestyle" at bounding box center [568, 180] width 150 height 37
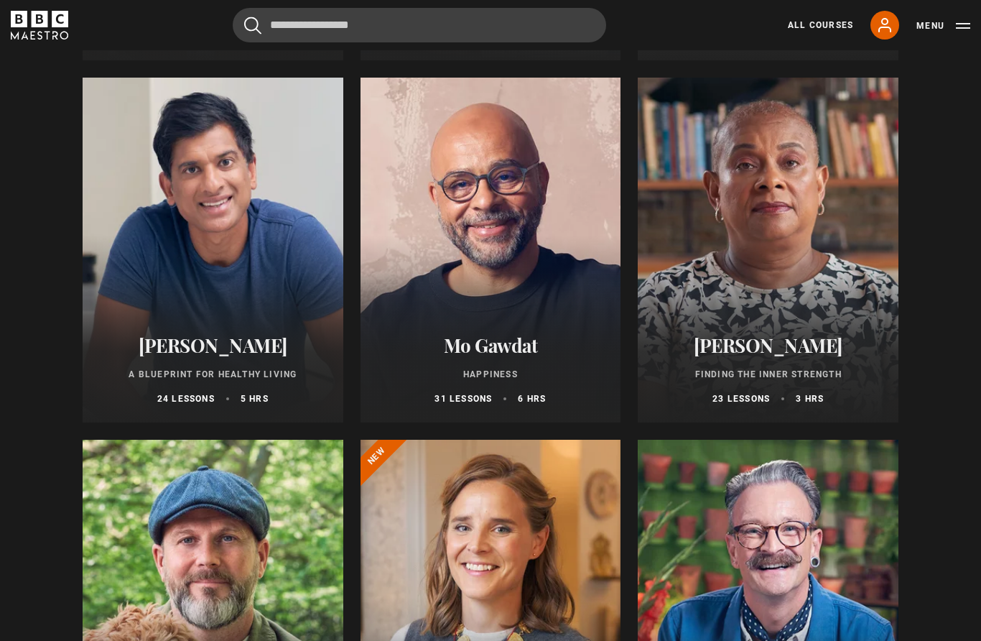
scroll to position [514, 0]
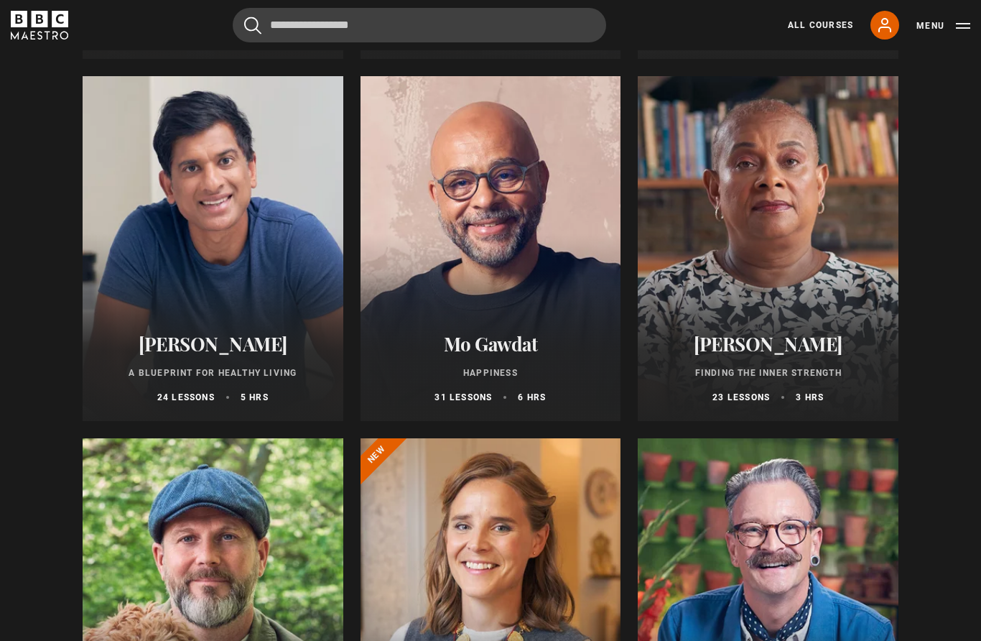
click at [791, 199] on div at bounding box center [768, 248] width 261 height 345
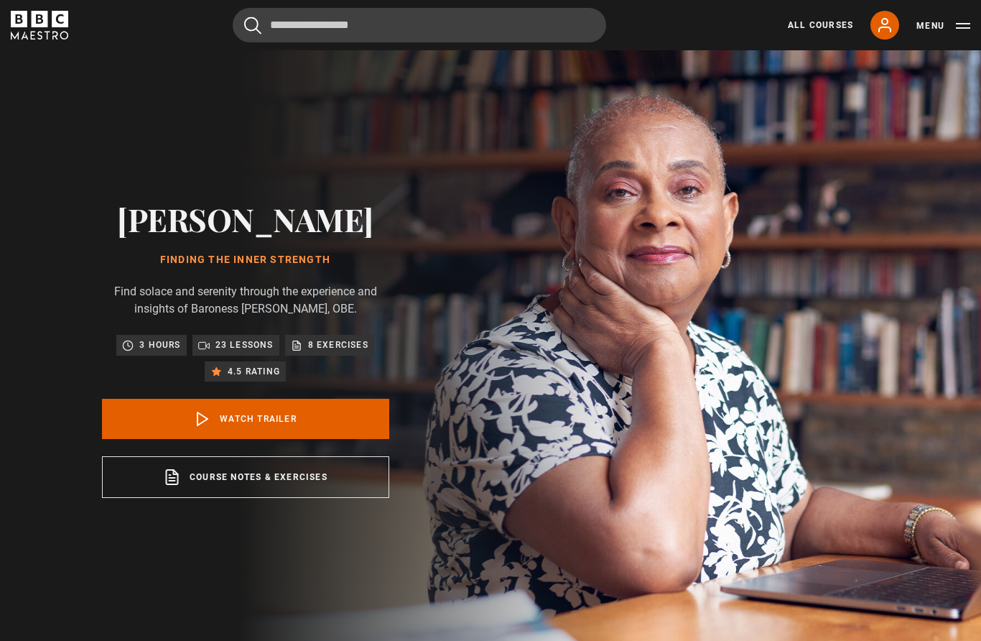
click at [302, 439] on link "Watch Trailer" at bounding box center [245, 419] width 287 height 40
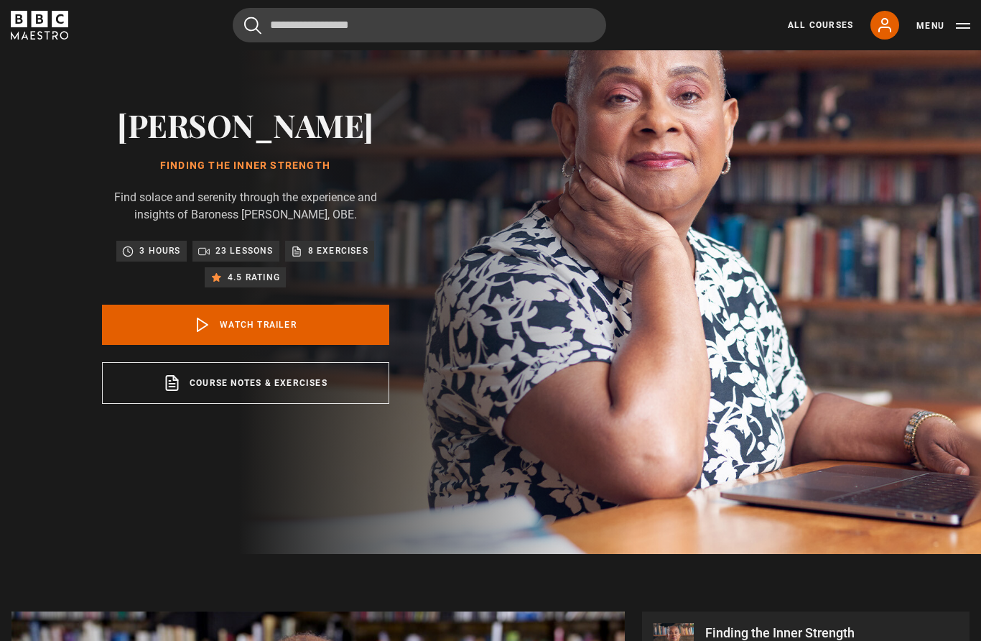
scroll to position [83, 0]
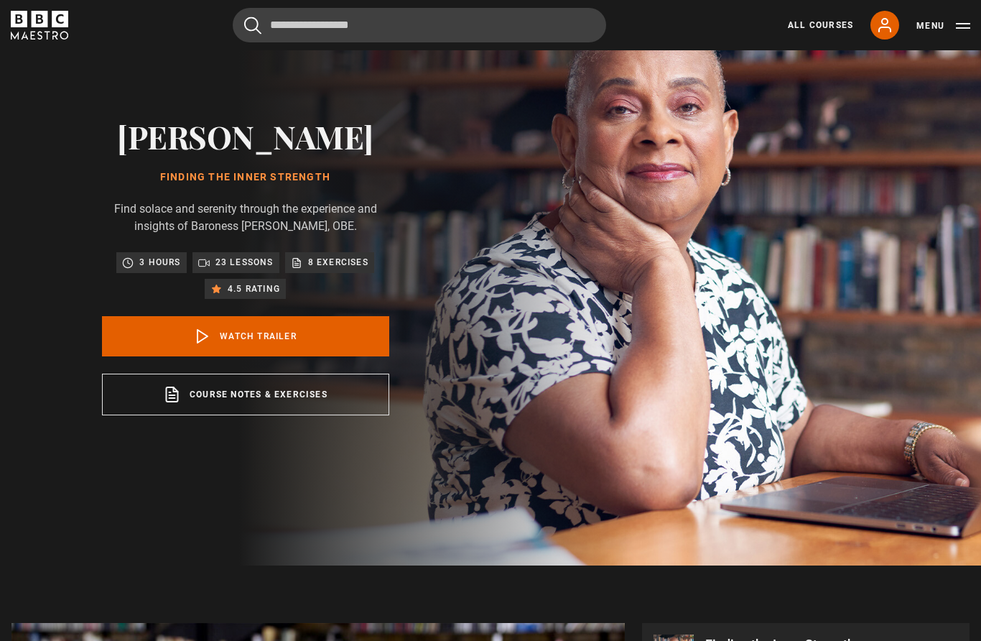
click at [820, 22] on link "All Courses" at bounding box center [820, 25] width 65 height 13
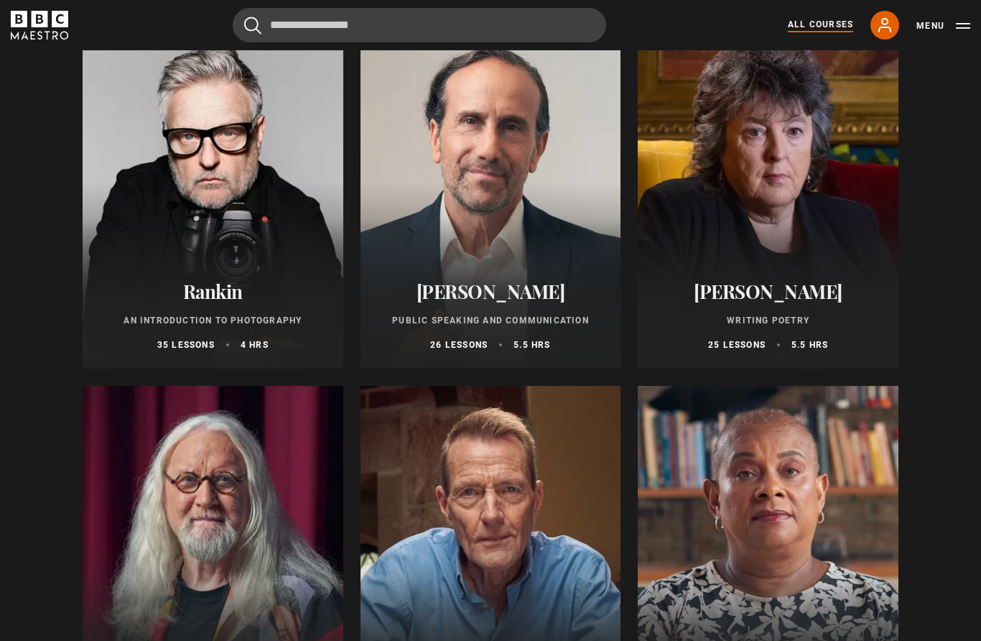
scroll to position [3024, 0]
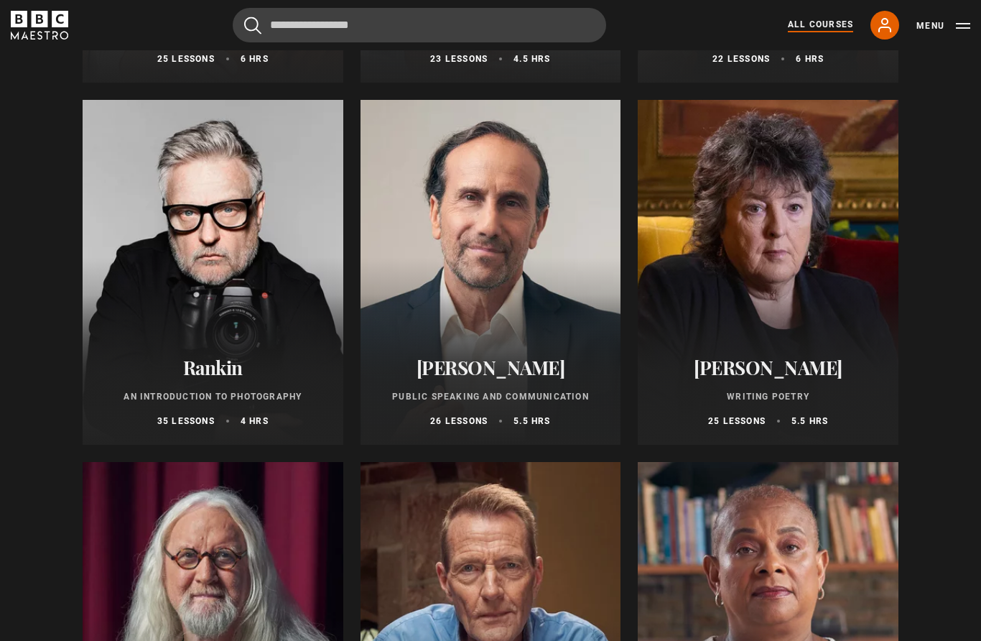
click at [837, 249] on div at bounding box center [768, 272] width 261 height 345
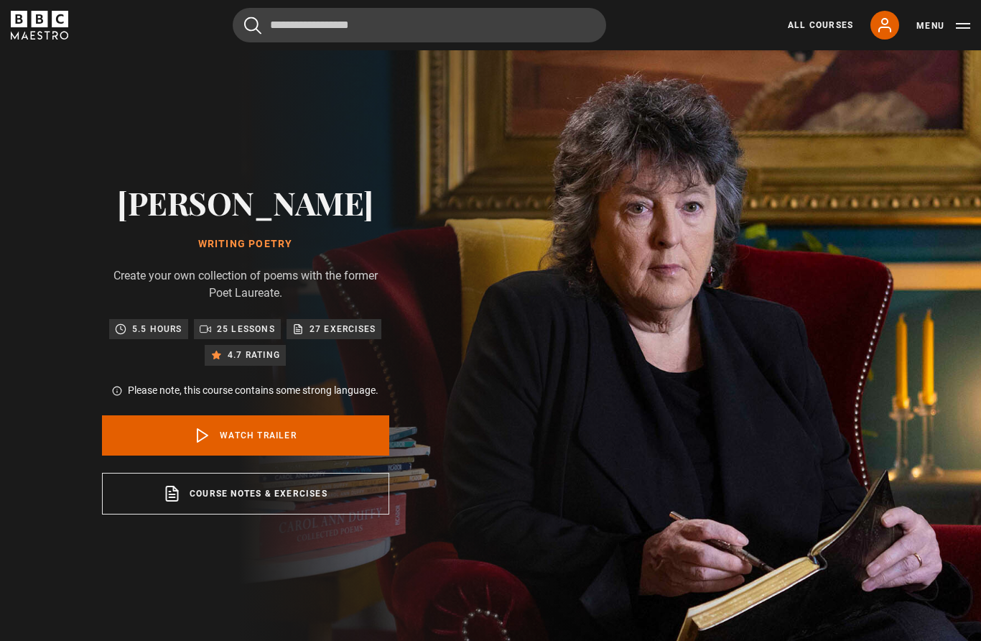
click at [308, 455] on link "Watch Trailer" at bounding box center [245, 435] width 287 height 40
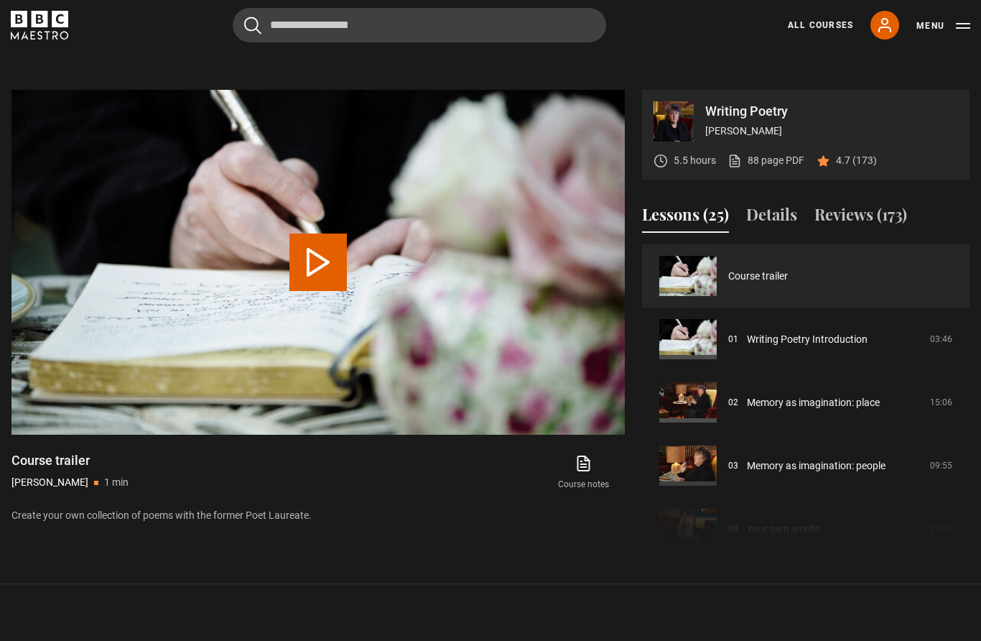
click at [818, 26] on link "All Courses" at bounding box center [820, 25] width 65 height 13
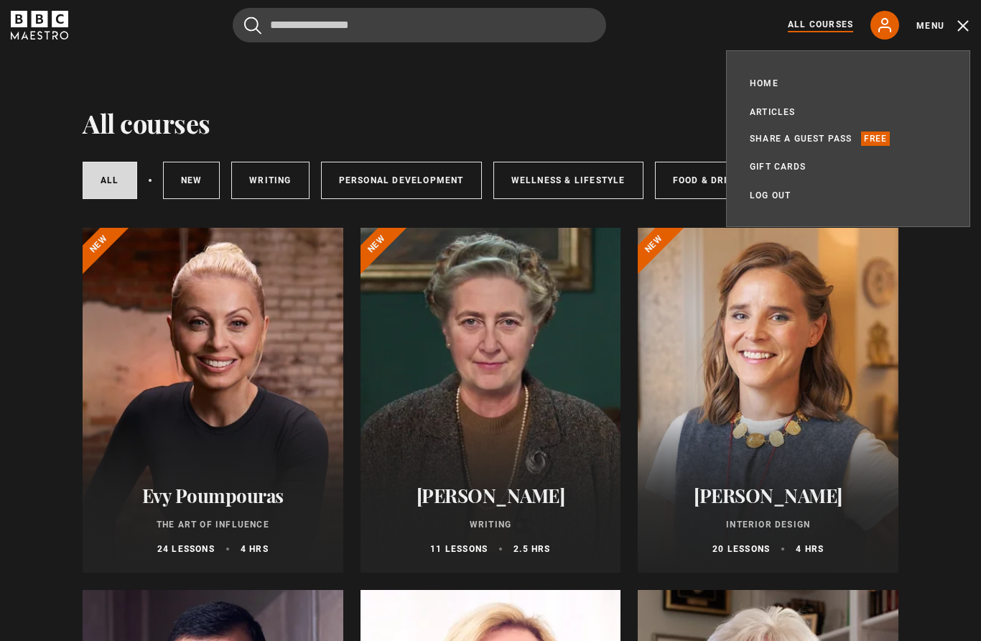
click at [794, 104] on li "Articles" at bounding box center [773, 111] width 46 height 17
click at [937, 21] on button "Menu" at bounding box center [943, 26] width 54 height 14
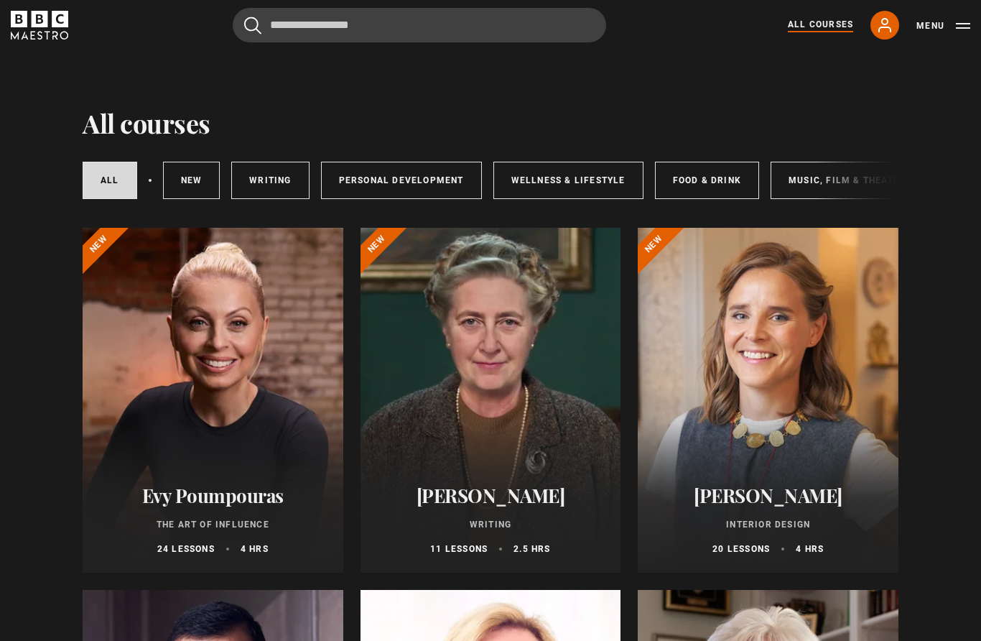
click at [975, 23] on div "Cancel Courses Previous courses Next courses [PERSON_NAME] Writing 12 Related L…" at bounding box center [490, 25] width 981 height 34
click at [280, 180] on link "Writing" at bounding box center [270, 180] width 78 height 37
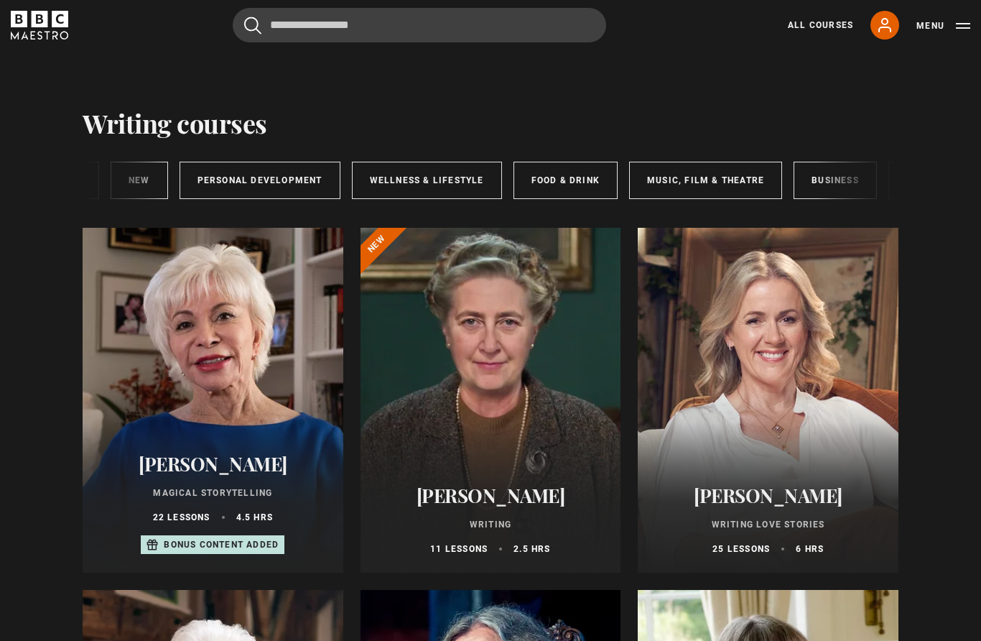
scroll to position [0, 142]
click at [275, 183] on link "Personal Development" at bounding box center [259, 180] width 161 height 37
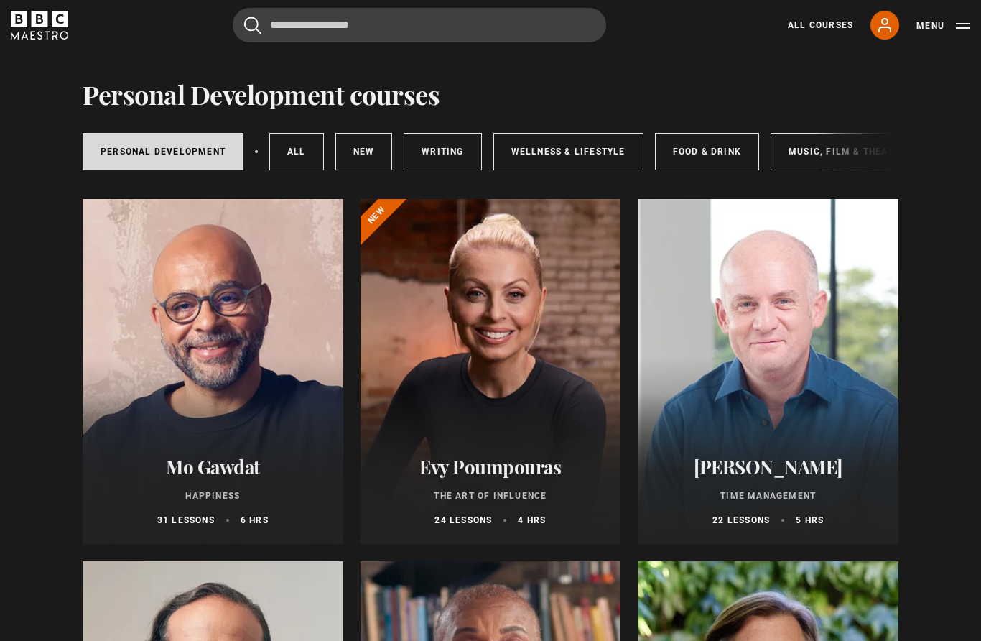
scroll to position [26, 0]
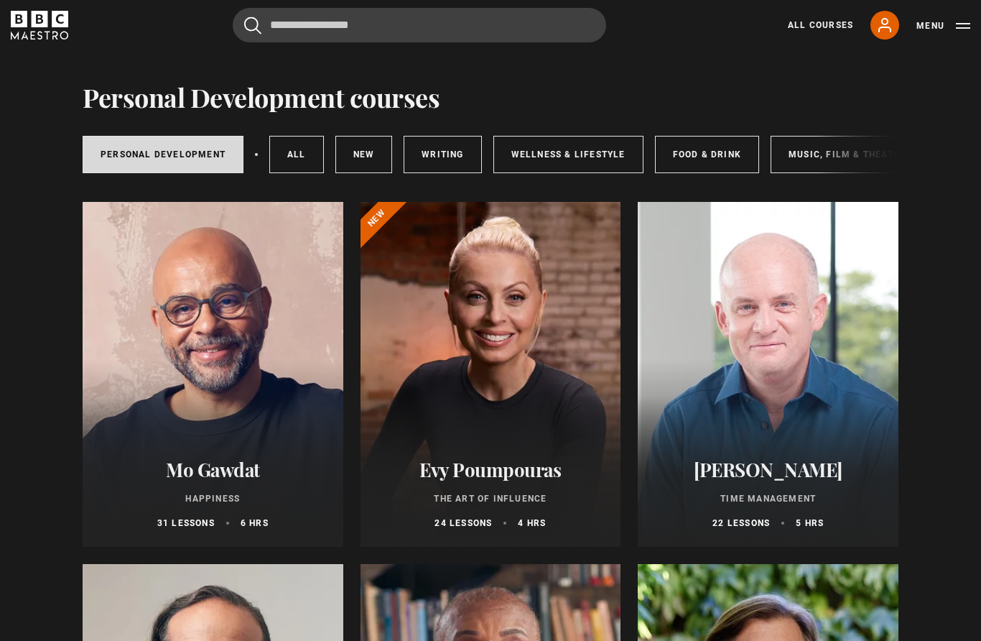
click at [579, 150] on link "Wellness & Lifestyle" at bounding box center [568, 154] width 150 height 37
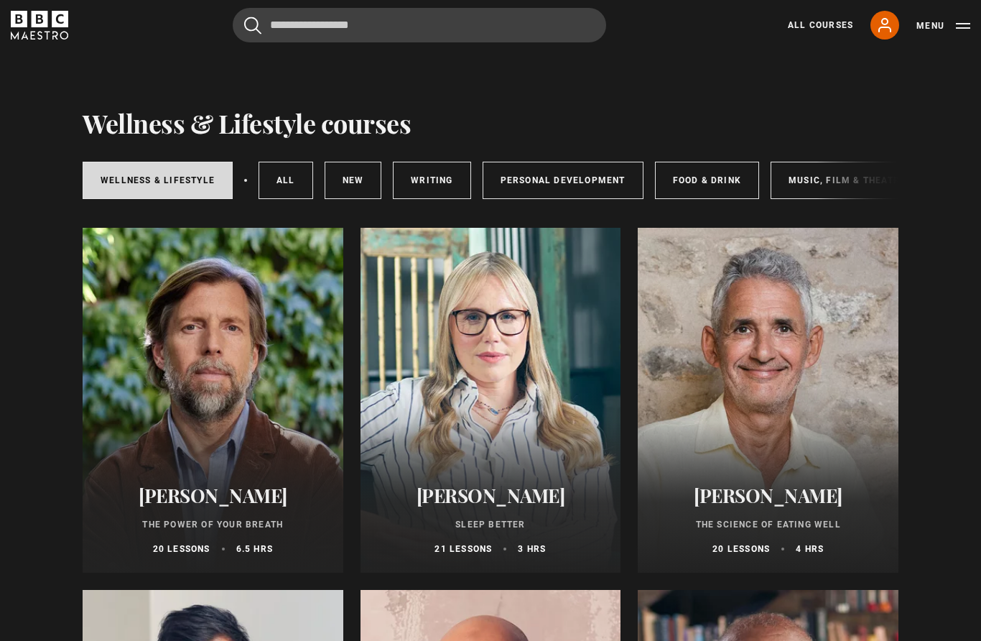
click at [730, 169] on link "Food & Drink" at bounding box center [707, 180] width 104 height 37
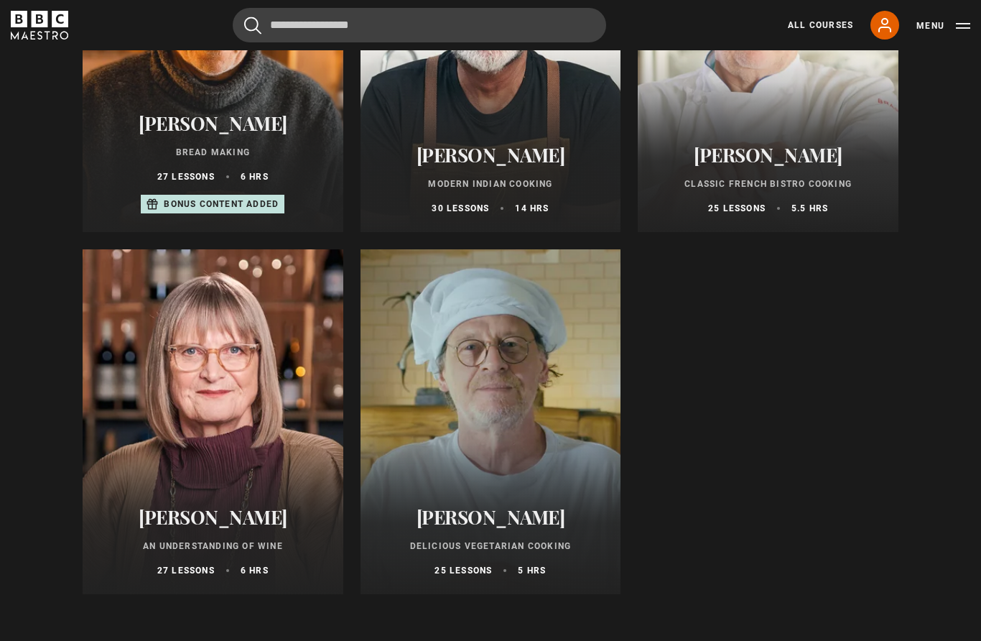
scroll to position [695, 0]
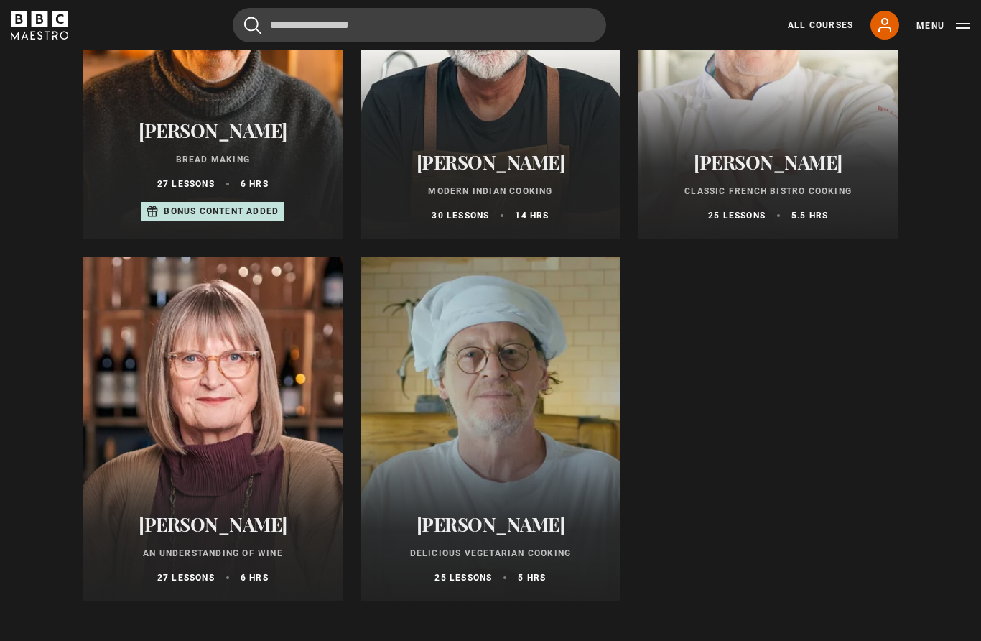
click at [529, 516] on h2 "[PERSON_NAME]" at bounding box center [491, 524] width 226 height 22
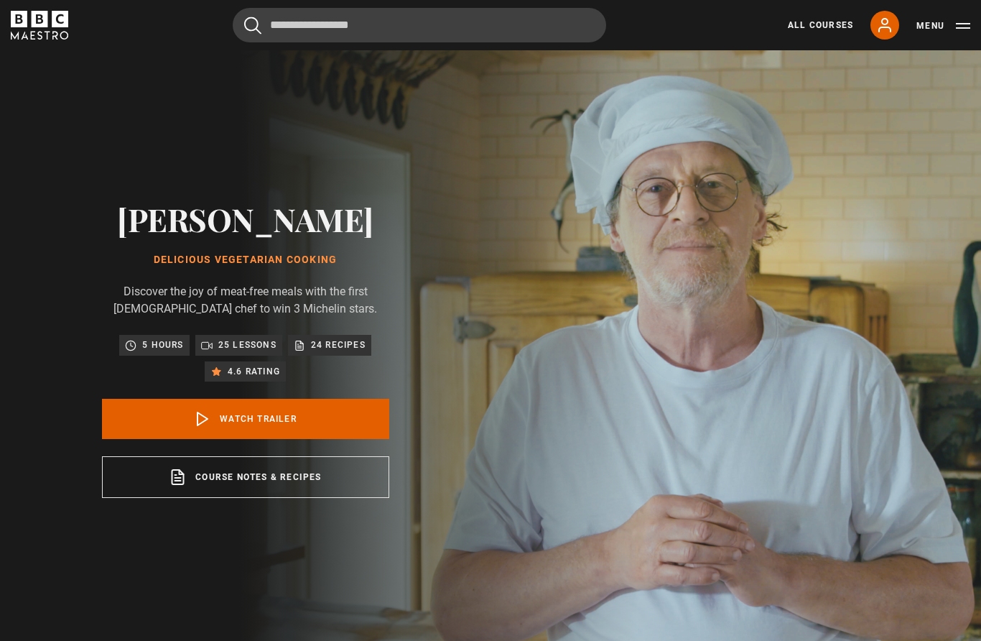
click at [369, 439] on link "Watch Trailer" at bounding box center [245, 419] width 287 height 40
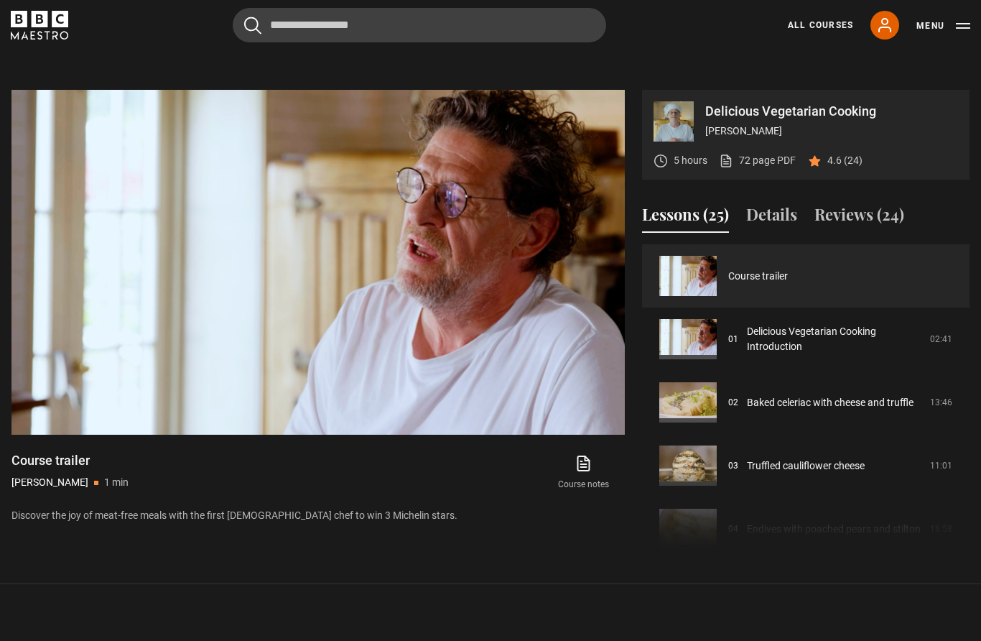
click at [825, 24] on link "All Courses" at bounding box center [820, 25] width 65 height 13
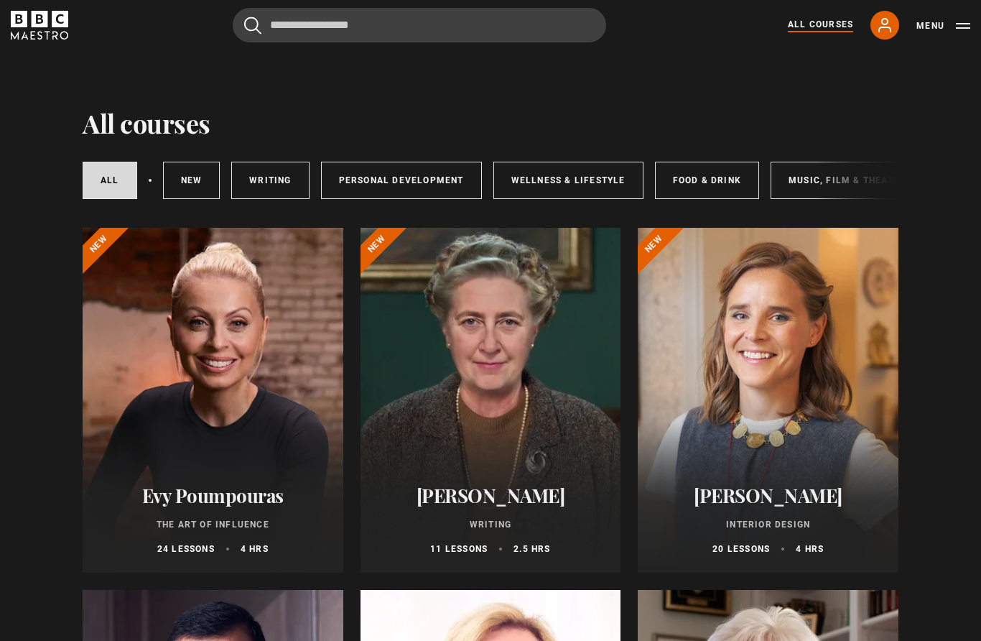
click at [712, 184] on link "Food & Drink" at bounding box center [707, 180] width 104 height 37
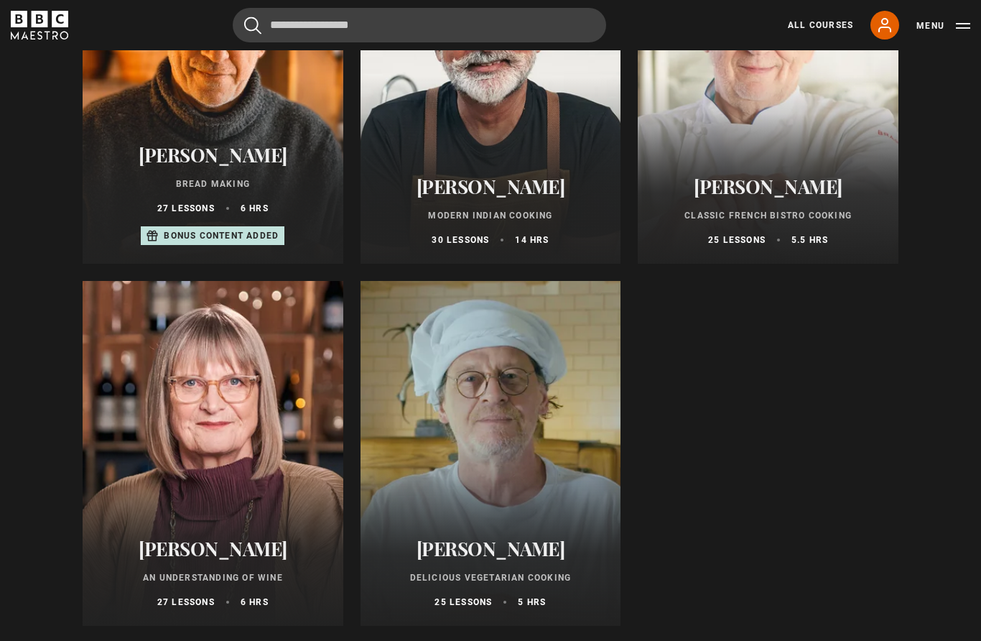
scroll to position [665, 0]
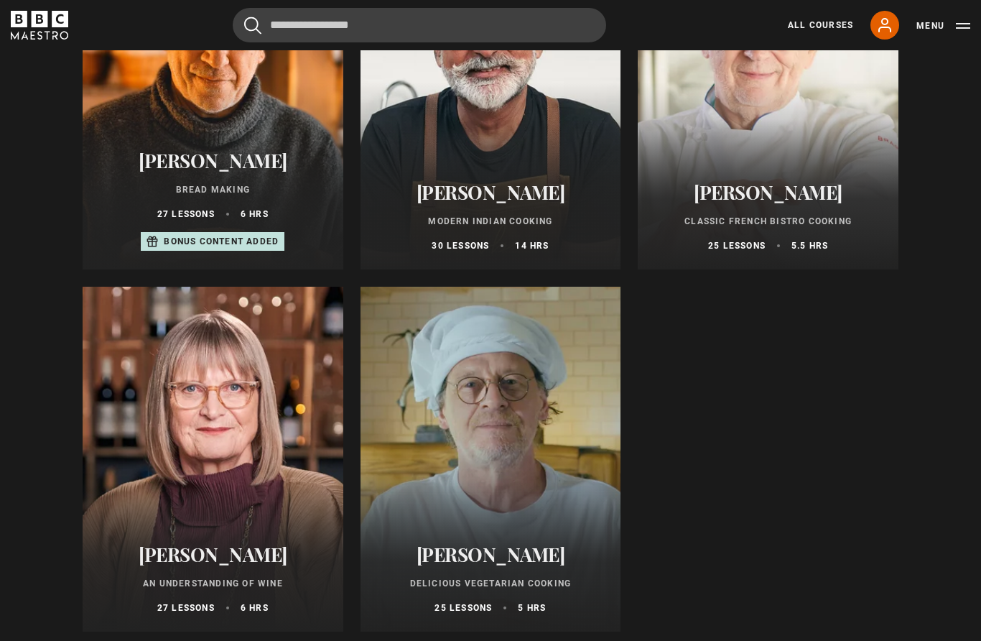
click at [491, 188] on h2 "[PERSON_NAME]" at bounding box center [491, 192] width 226 height 22
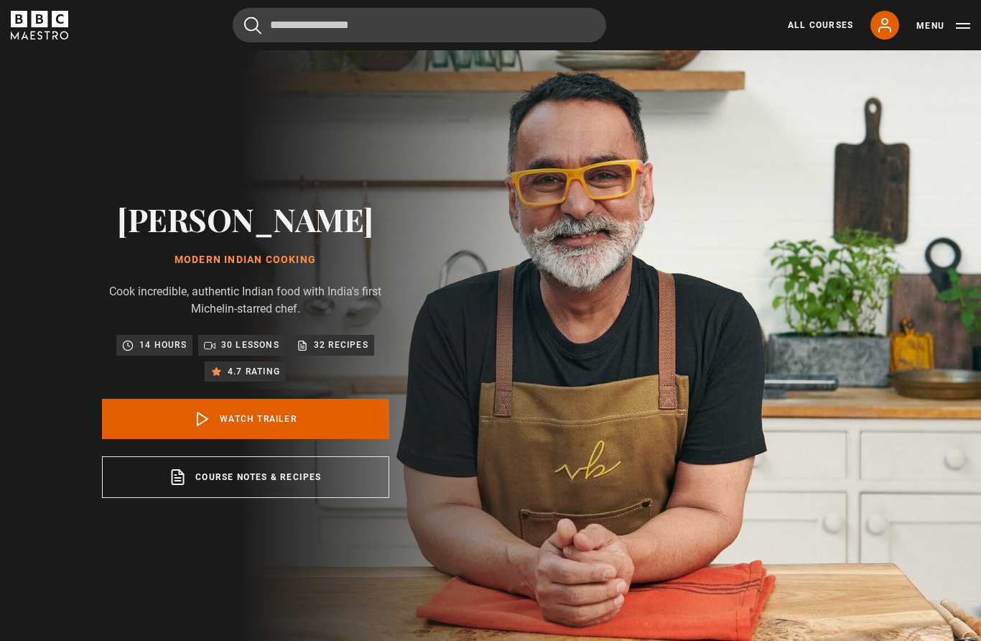
click at [308, 437] on link "Watch Trailer" at bounding box center [245, 419] width 287 height 40
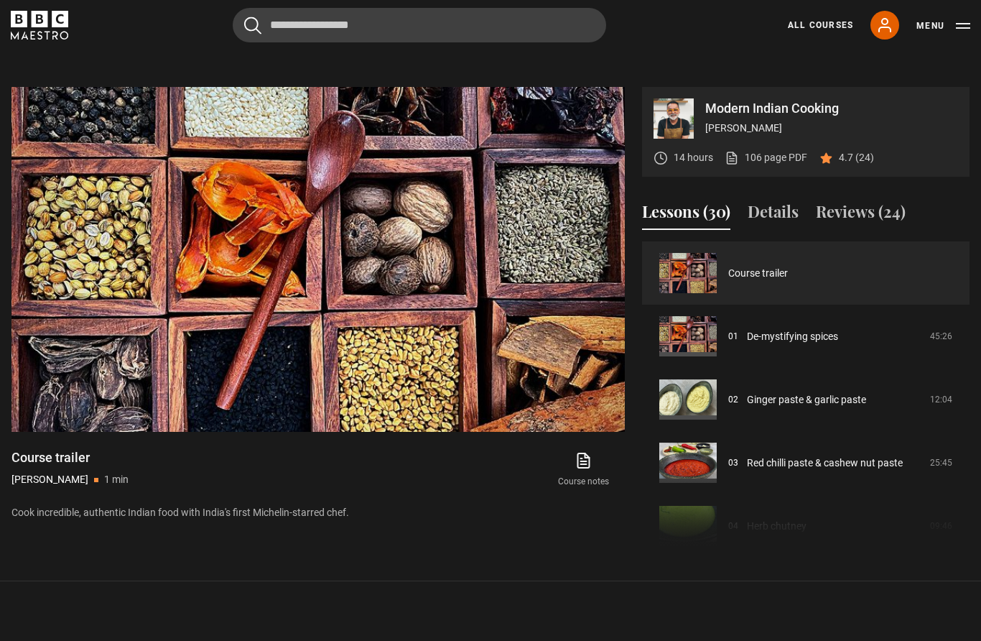
scroll to position [616, 0]
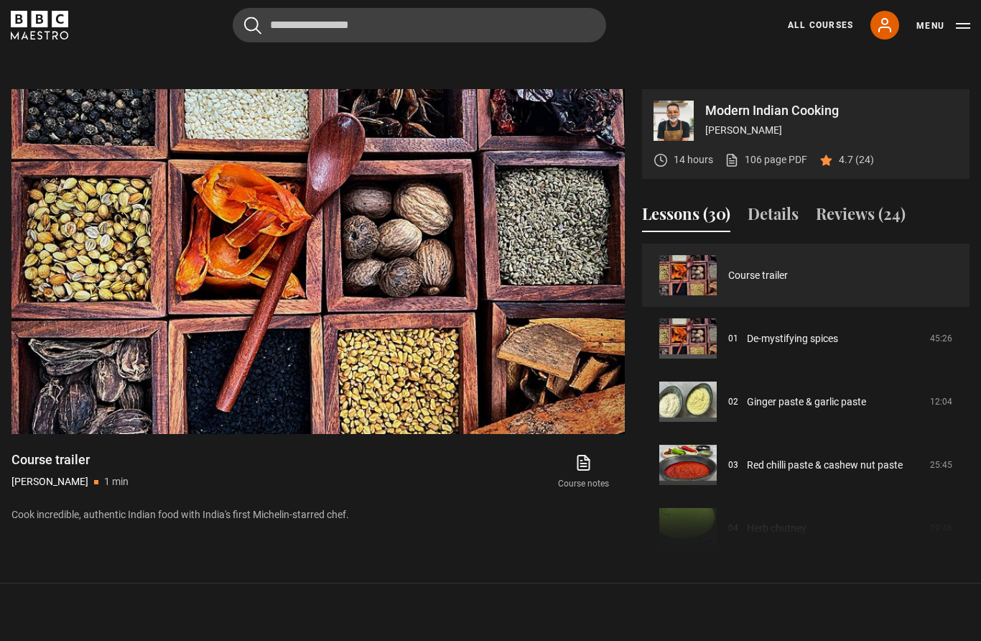
click at [823, 22] on link "All Courses" at bounding box center [820, 25] width 65 height 13
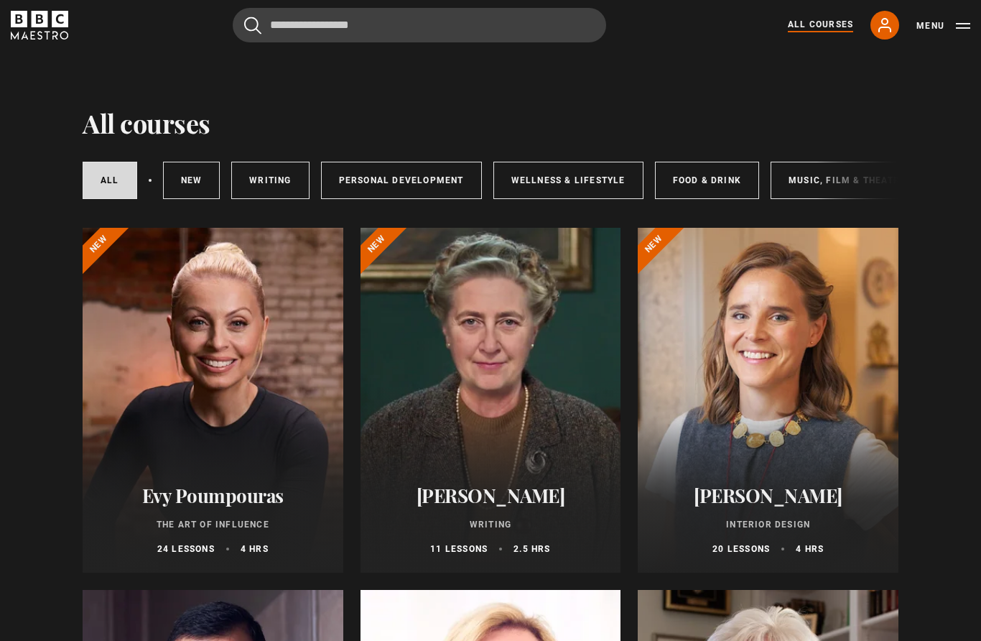
click at [829, 180] on div "All courses New courses Writing Personal Development Wellness & Lifestyle Food …" at bounding box center [491, 180] width 816 height 49
click at [842, 164] on div "All courses New courses Writing Personal Development Wellness & Lifestyle Food …" at bounding box center [491, 180] width 816 height 49
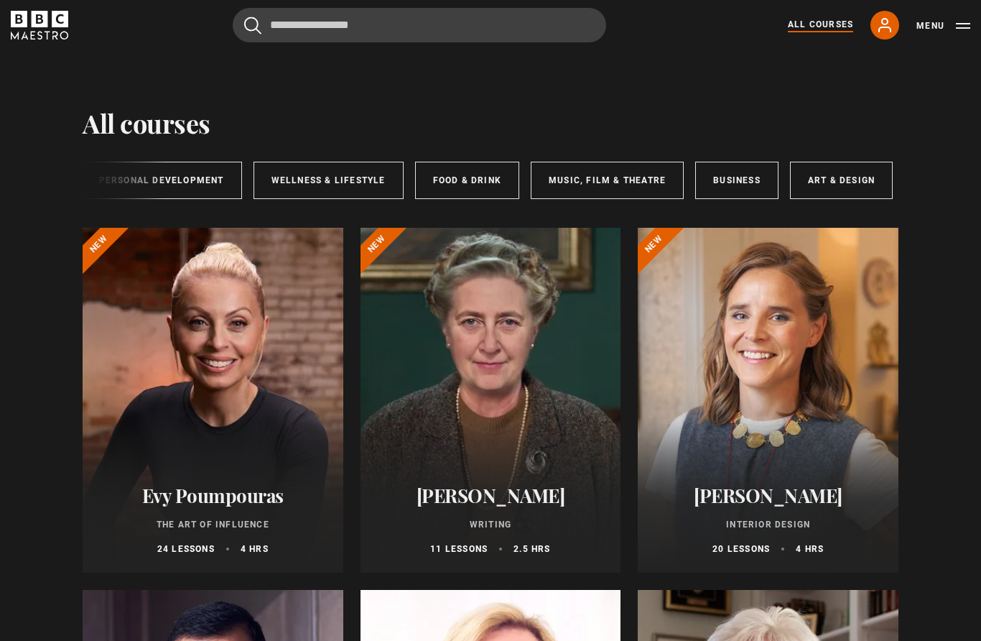
scroll to position [0, 239]
click at [473, 184] on link "Food & Drink" at bounding box center [468, 180] width 104 height 37
click at [629, 167] on link "Music, Film & Theatre" at bounding box center [607, 180] width 153 height 37
click at [636, 168] on link "Music, Film & Theatre" at bounding box center [607, 180] width 153 height 37
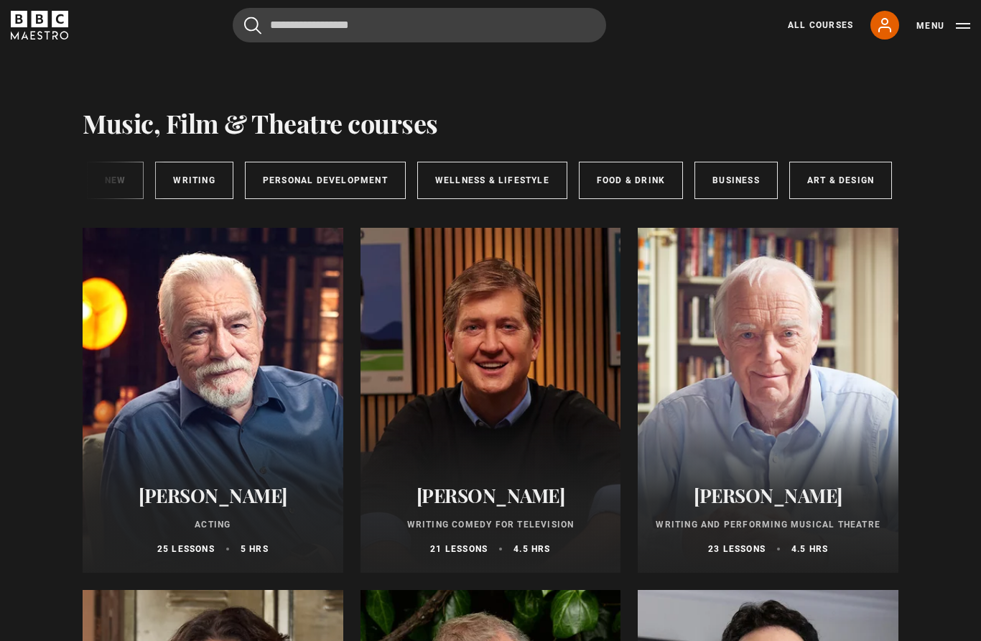
scroll to position [0, 239]
click at [743, 185] on link "Business" at bounding box center [737, 180] width 83 height 37
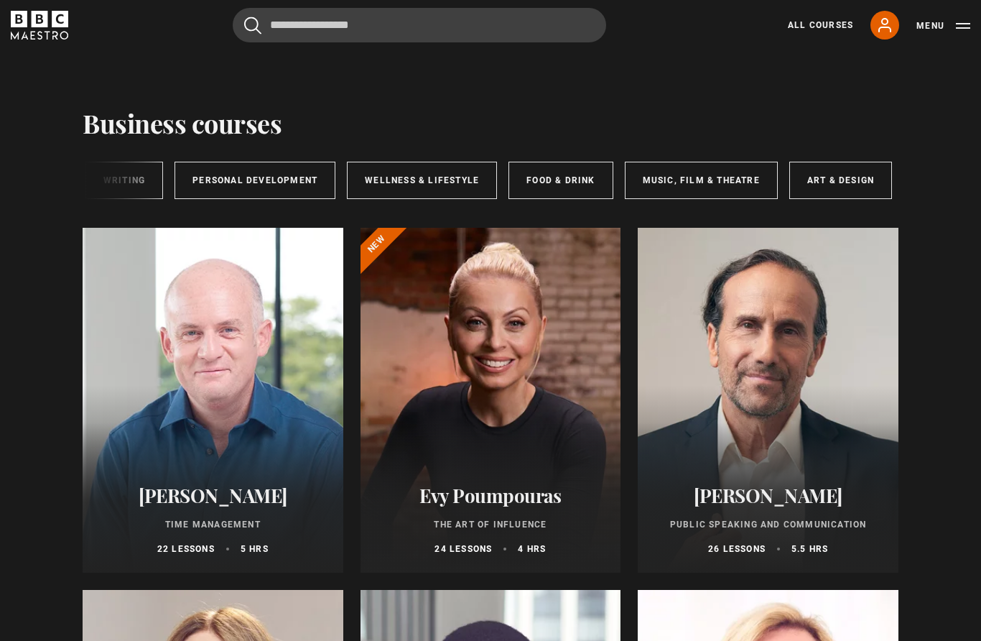
scroll to position [0, 239]
click at [840, 177] on link "Art & Design" at bounding box center [842, 180] width 103 height 37
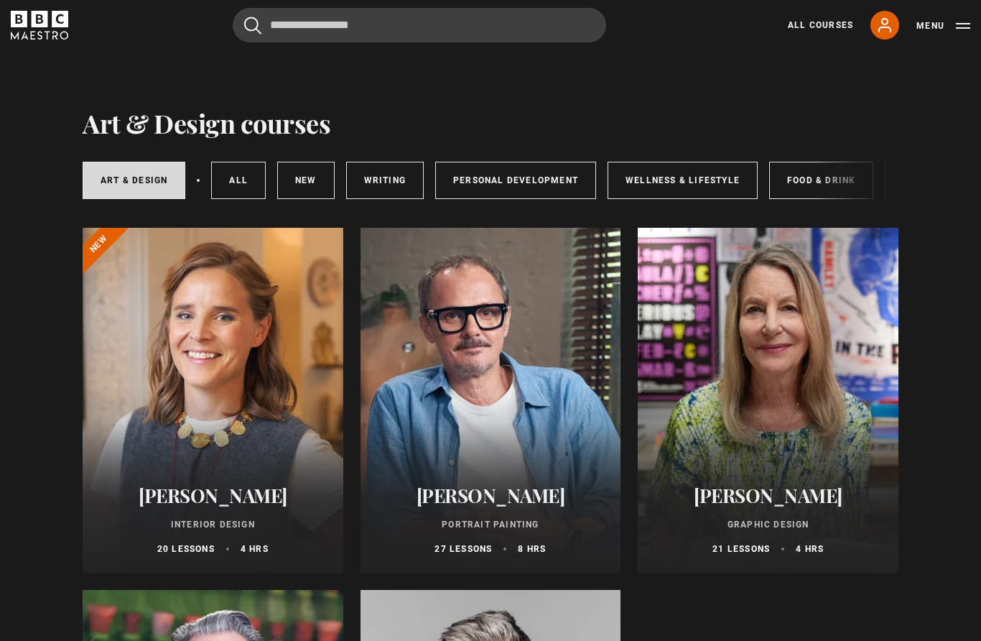
click at [525, 183] on link "Personal Development" at bounding box center [515, 180] width 161 height 37
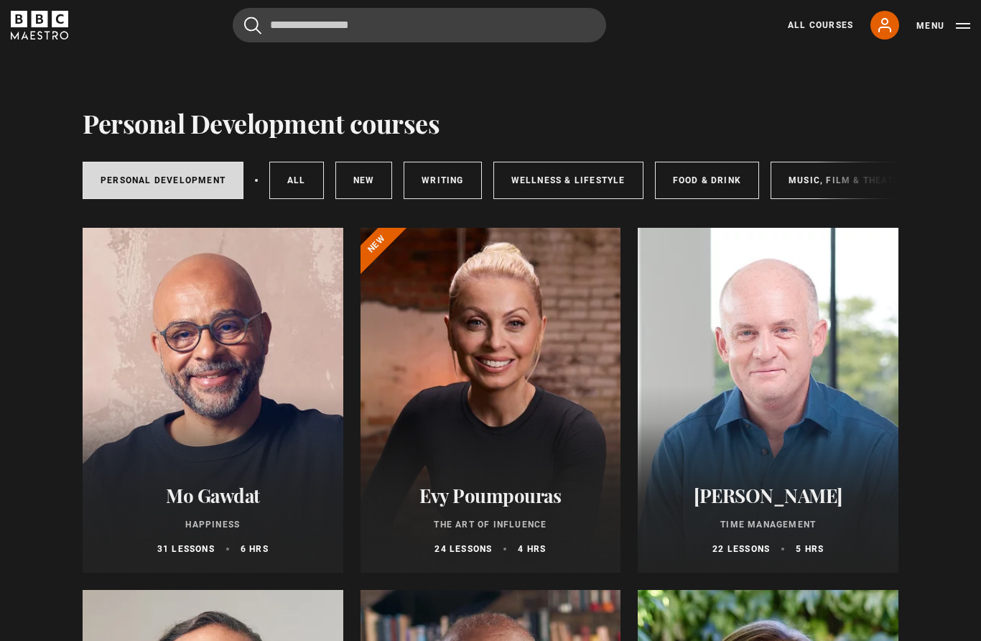
click at [268, 395] on div at bounding box center [213, 400] width 261 height 345
click at [215, 441] on div at bounding box center [213, 400] width 261 height 345
click at [225, 492] on h2 "Mo Gawdat" at bounding box center [213, 495] width 226 height 22
click at [218, 358] on div at bounding box center [213, 400] width 261 height 345
